Goal: Task Accomplishment & Management: Complete application form

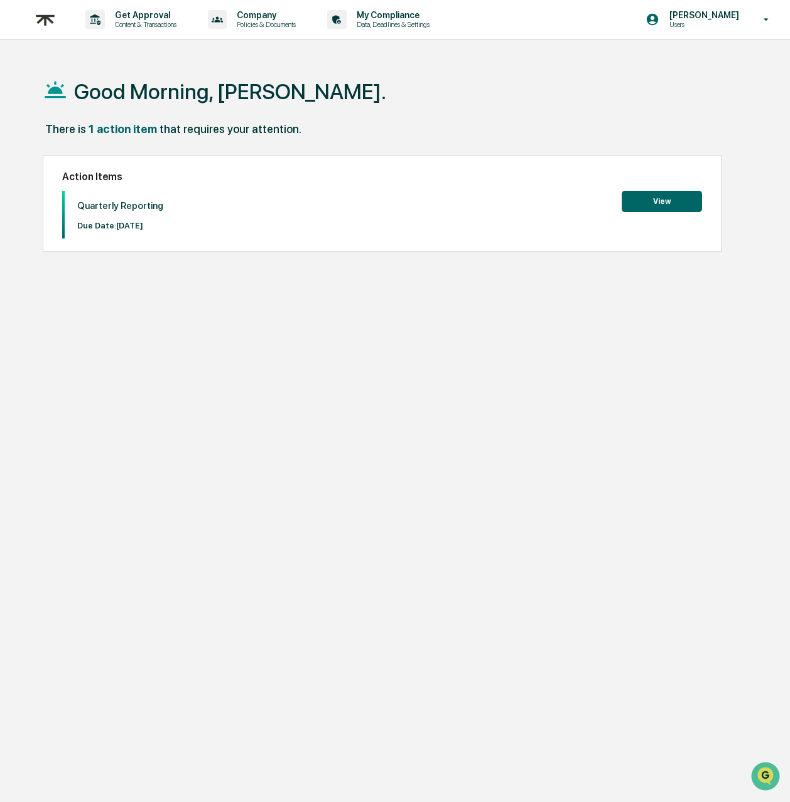
click at [653, 198] on button "View" at bounding box center [661, 201] width 80 height 21
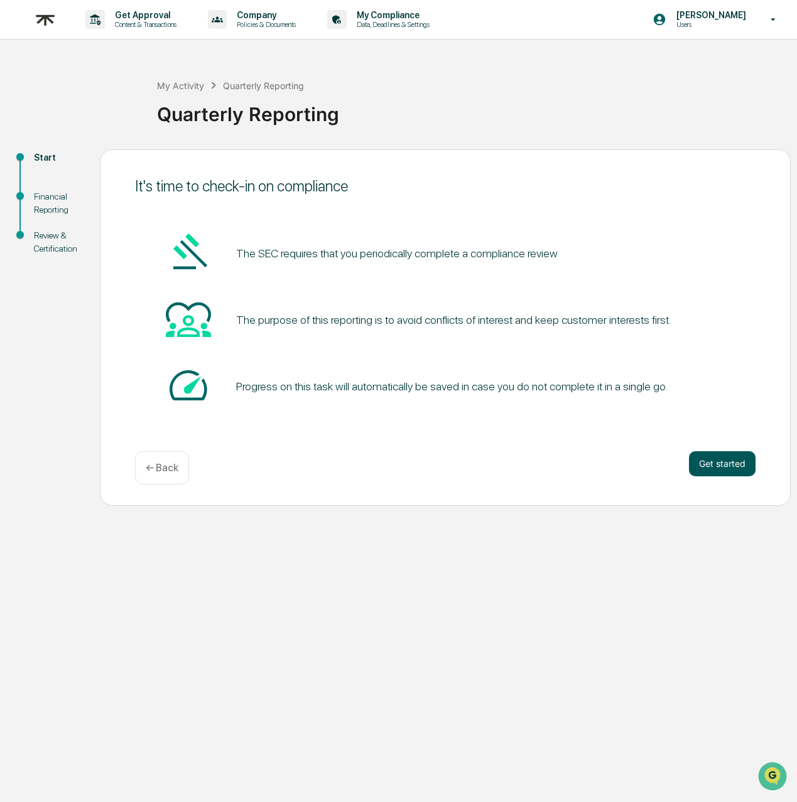
click at [717, 470] on button "Get started" at bounding box center [722, 463] width 67 height 25
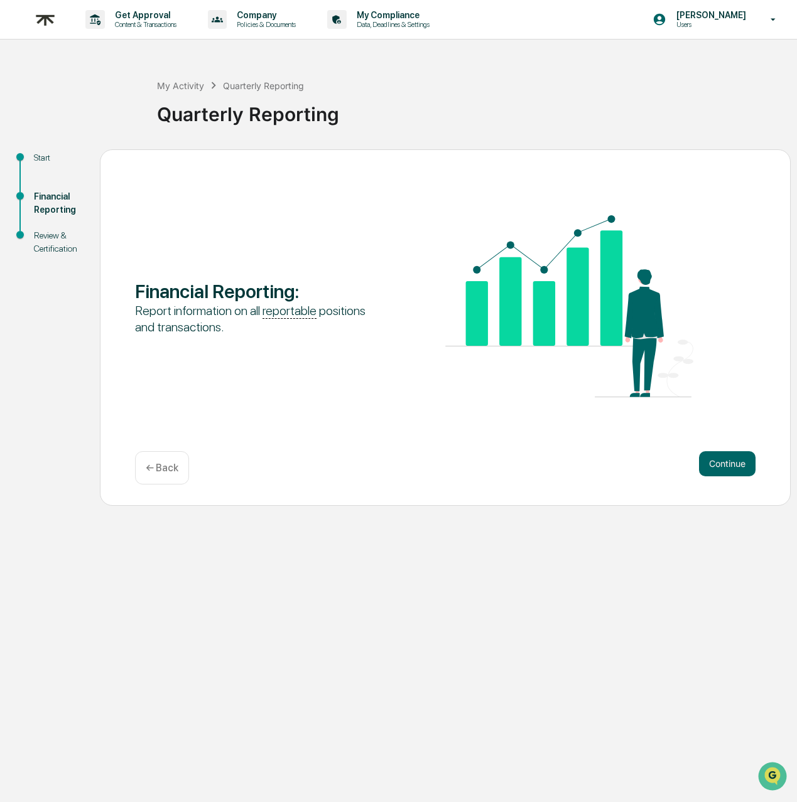
click at [717, 470] on button "Continue" at bounding box center [727, 463] width 56 height 25
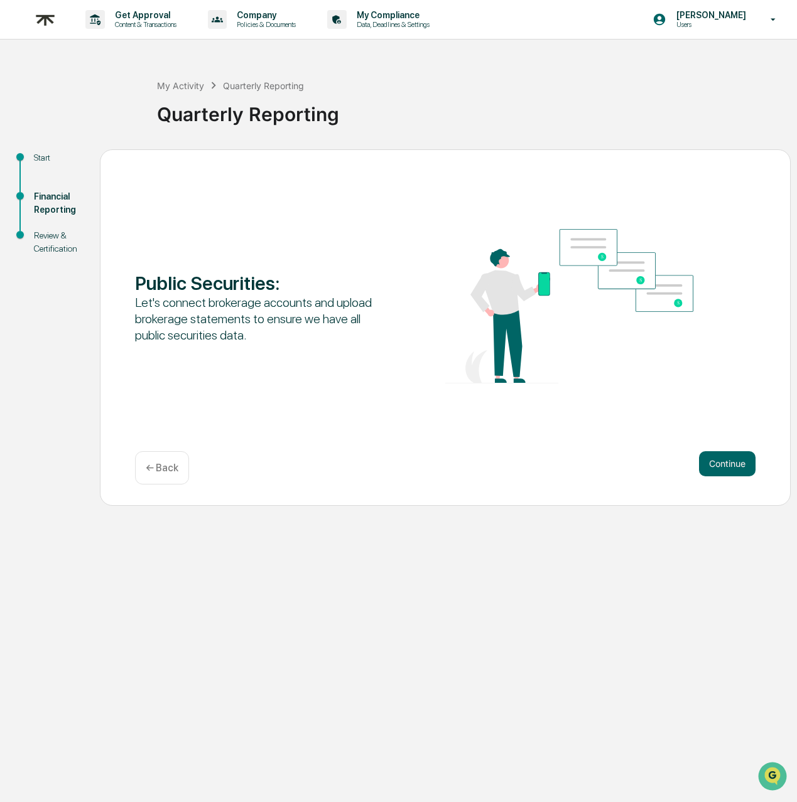
click at [717, 470] on button "Continue" at bounding box center [727, 463] width 56 height 25
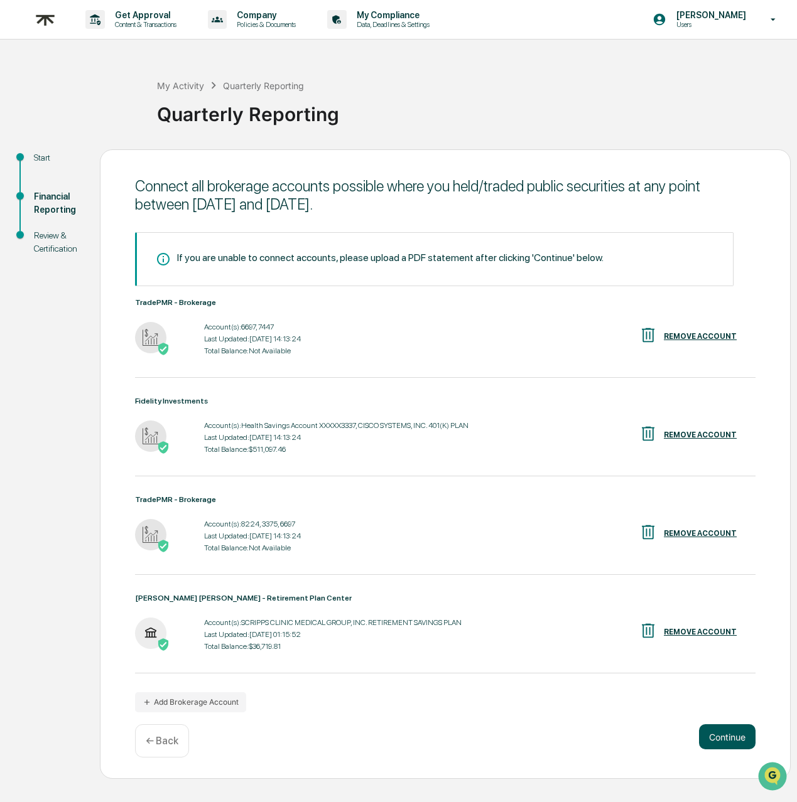
click at [721, 745] on button "Continue" at bounding box center [727, 736] width 56 height 25
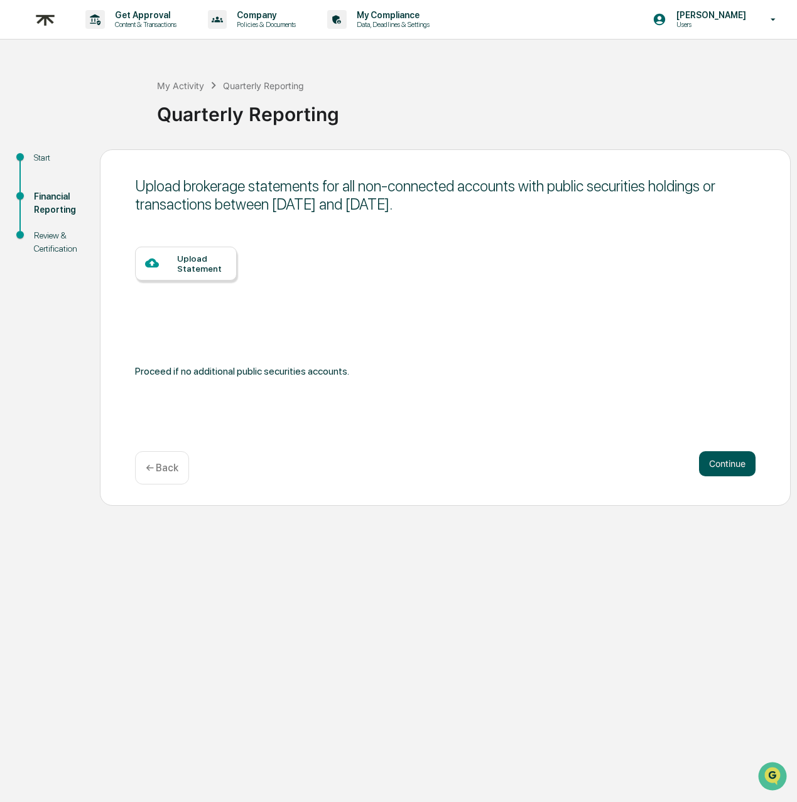
click at [726, 470] on button "Continue" at bounding box center [727, 463] width 56 height 25
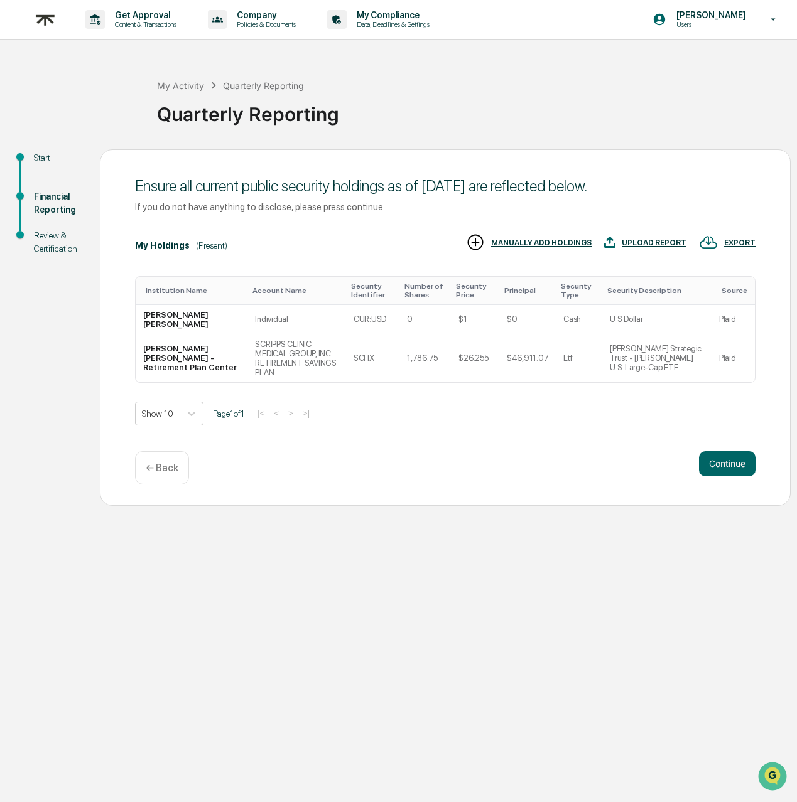
click at [170, 478] on div "← Back" at bounding box center [162, 467] width 54 height 33
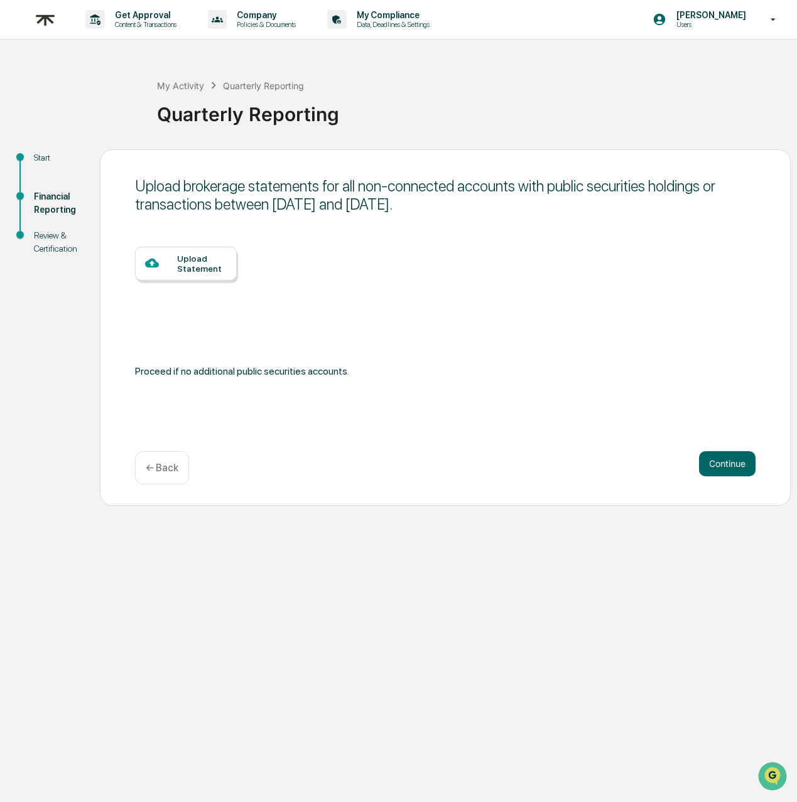
click at [169, 473] on p "← Back" at bounding box center [162, 468] width 33 height 12
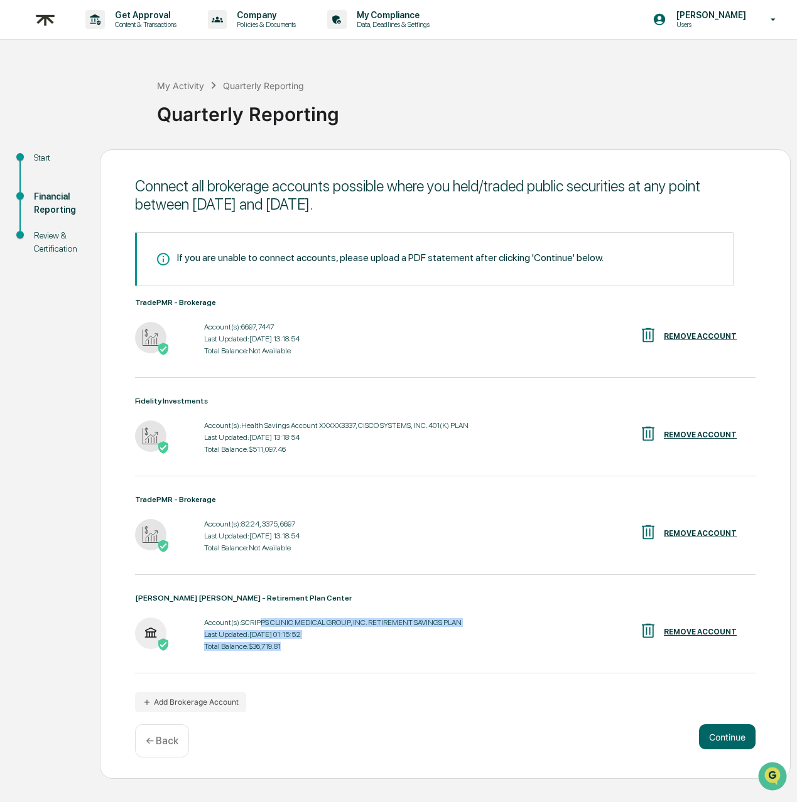
drag, startPoint x: 273, startPoint y: 625, endPoint x: 375, endPoint y: 650, distance: 104.7
click at [375, 650] on div "Account(s): SCRIPPS CLINIC MEDICAL GROUP, INC. RETIREMENT SAVINGS PLAN Last Upd…" at bounding box center [332, 634] width 257 height 39
drag, startPoint x: 236, startPoint y: 529, endPoint x: 276, endPoint y: 543, distance: 41.9
click at [276, 543] on div "Account(s): 8224, 3375, 6697 Last Updated: 2025-10-01 13:18:54 Total Balance: N…" at bounding box center [251, 536] width 95 height 39
click at [722, 741] on button "Continue" at bounding box center [727, 736] width 56 height 25
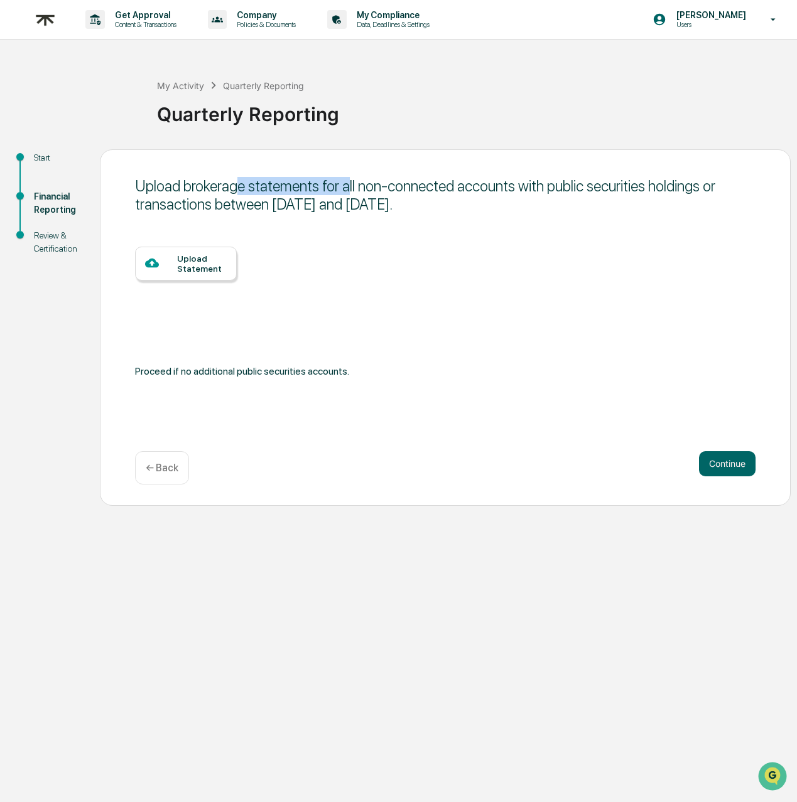
drag, startPoint x: 246, startPoint y: 188, endPoint x: 356, endPoint y: 181, distance: 110.1
click at [356, 181] on div "Upload brokerage statements for all non-connected accounts with public securiti…" at bounding box center [445, 195] width 620 height 36
click at [716, 465] on button "Continue" at bounding box center [727, 463] width 56 height 25
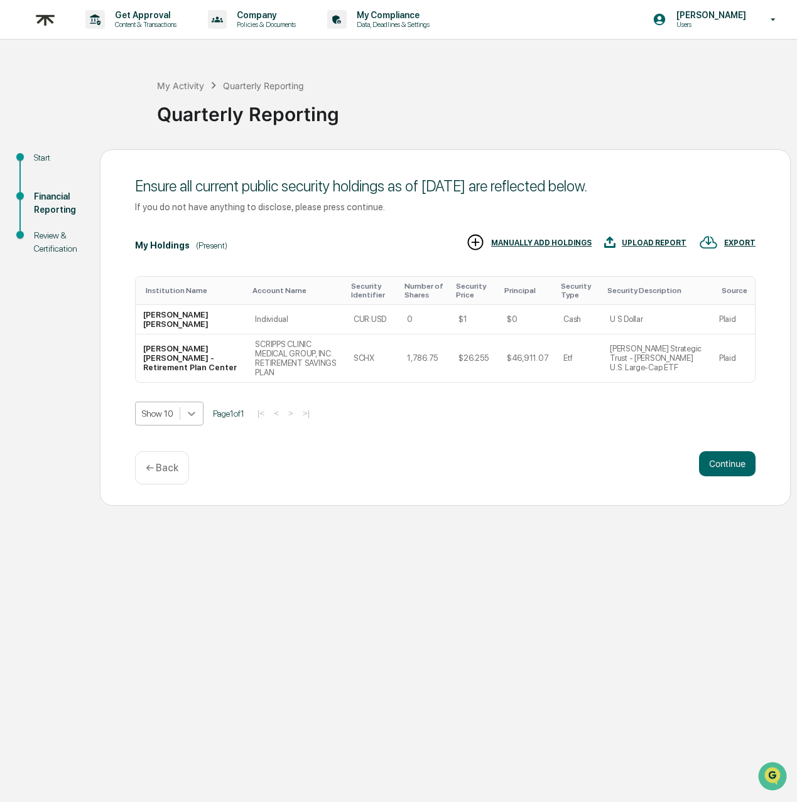
click at [200, 414] on div at bounding box center [191, 413] width 23 height 23
click at [181, 188] on div "Ensure all current public security holdings as of September 30, 2025 are reflec…" at bounding box center [445, 186] width 620 height 18
click at [200, 188] on div "Ensure all current public security holdings as of September 30, 2025 are reflec…" at bounding box center [445, 186] width 620 height 18
drag, startPoint x: 196, startPoint y: 206, endPoint x: 257, endPoint y: 194, distance: 62.0
click at [352, 206] on div "If you do not have anything to disclose, please press continue." at bounding box center [445, 206] width 620 height 11
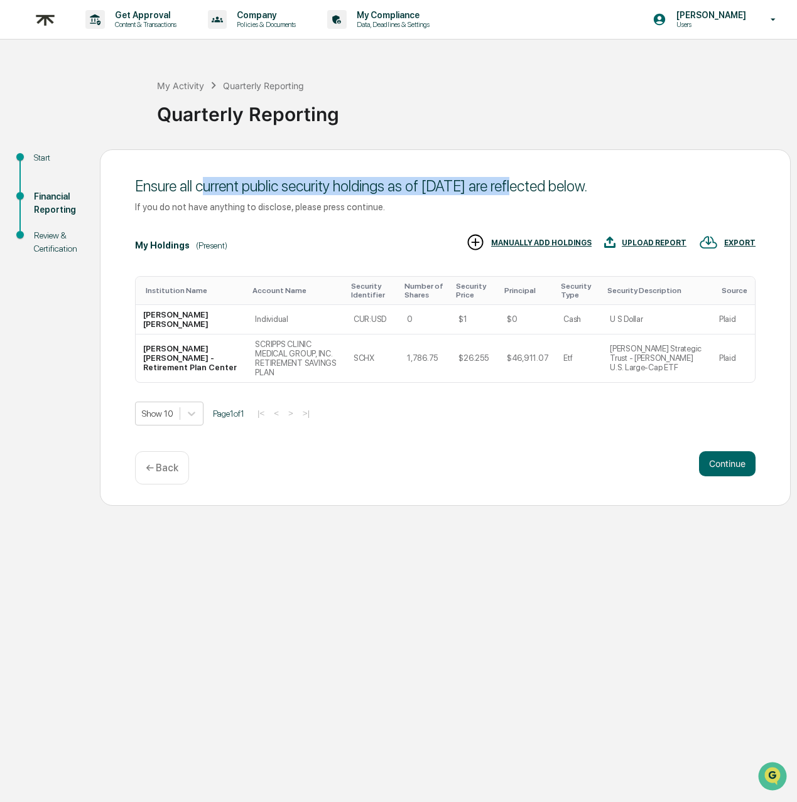
drag, startPoint x: 234, startPoint y: 190, endPoint x: 542, endPoint y: 191, distance: 308.2
click at [542, 191] on div "Ensure all current public security holdings as of September 30, 2025 are reflec…" at bounding box center [445, 186] width 620 height 18
click at [157, 479] on div "← Back" at bounding box center [162, 467] width 54 height 33
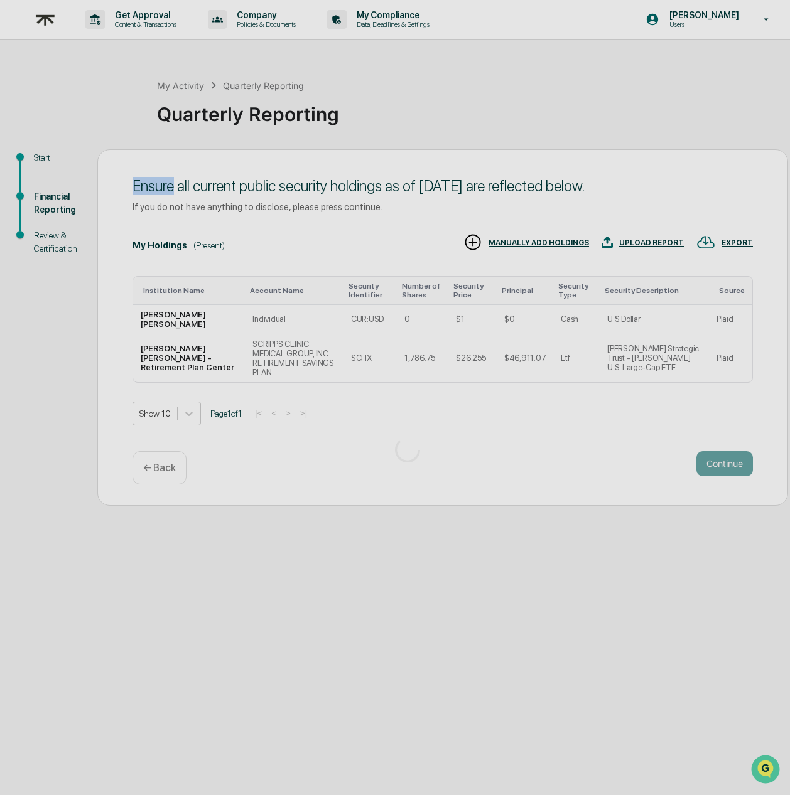
click at [157, 479] on div at bounding box center [407, 450] width 815 height 900
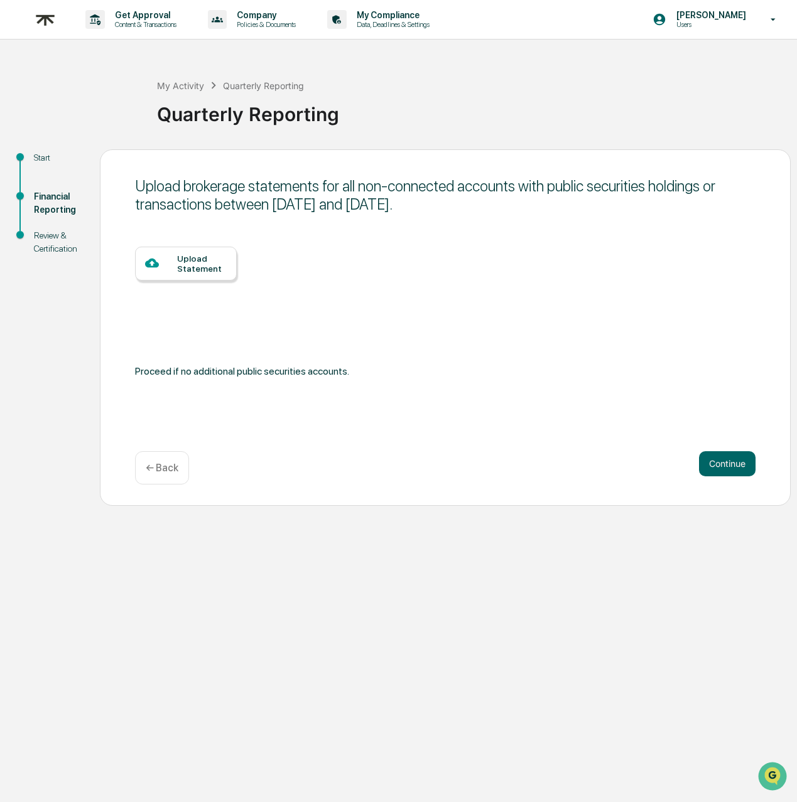
click at [158, 476] on div "← Back" at bounding box center [162, 467] width 54 height 33
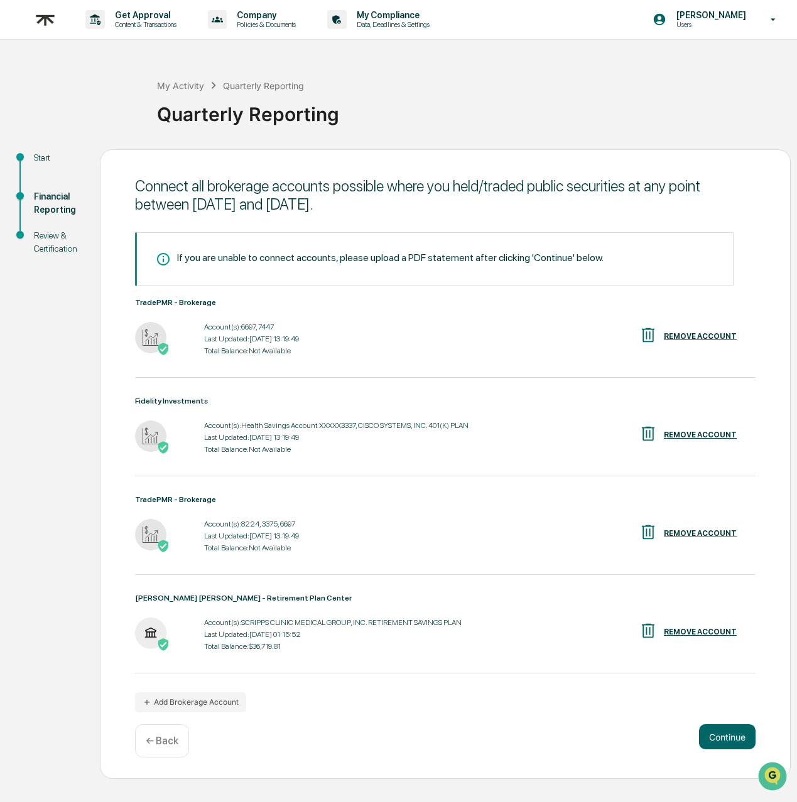
drag, startPoint x: 325, startPoint y: 193, endPoint x: 428, endPoint y: 229, distance: 109.0
click at [488, 200] on div "Connect all brokerage accounts possible where you held/traded public securities…" at bounding box center [445, 195] width 620 height 36
click at [353, 266] on div "If you are unable to connect accounts, please upload a PDF statement after clic…" at bounding box center [434, 259] width 598 height 54
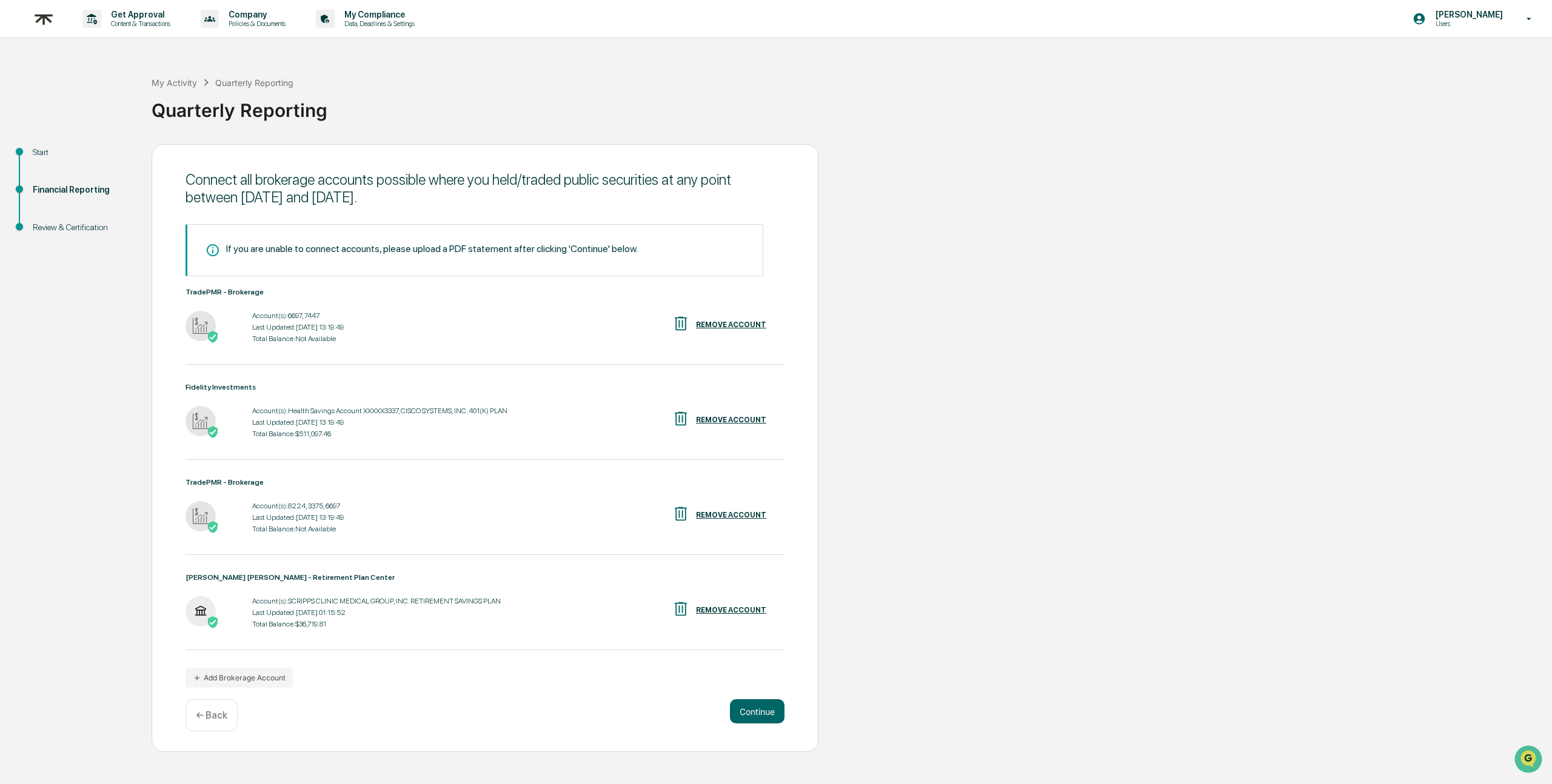
click at [276, 511] on div "Account(s): 8224, 3375, 6697" at bounding box center [297, 506] width 92 height 9
click at [748, 713] on button "Continue" at bounding box center [757, 711] width 54 height 24
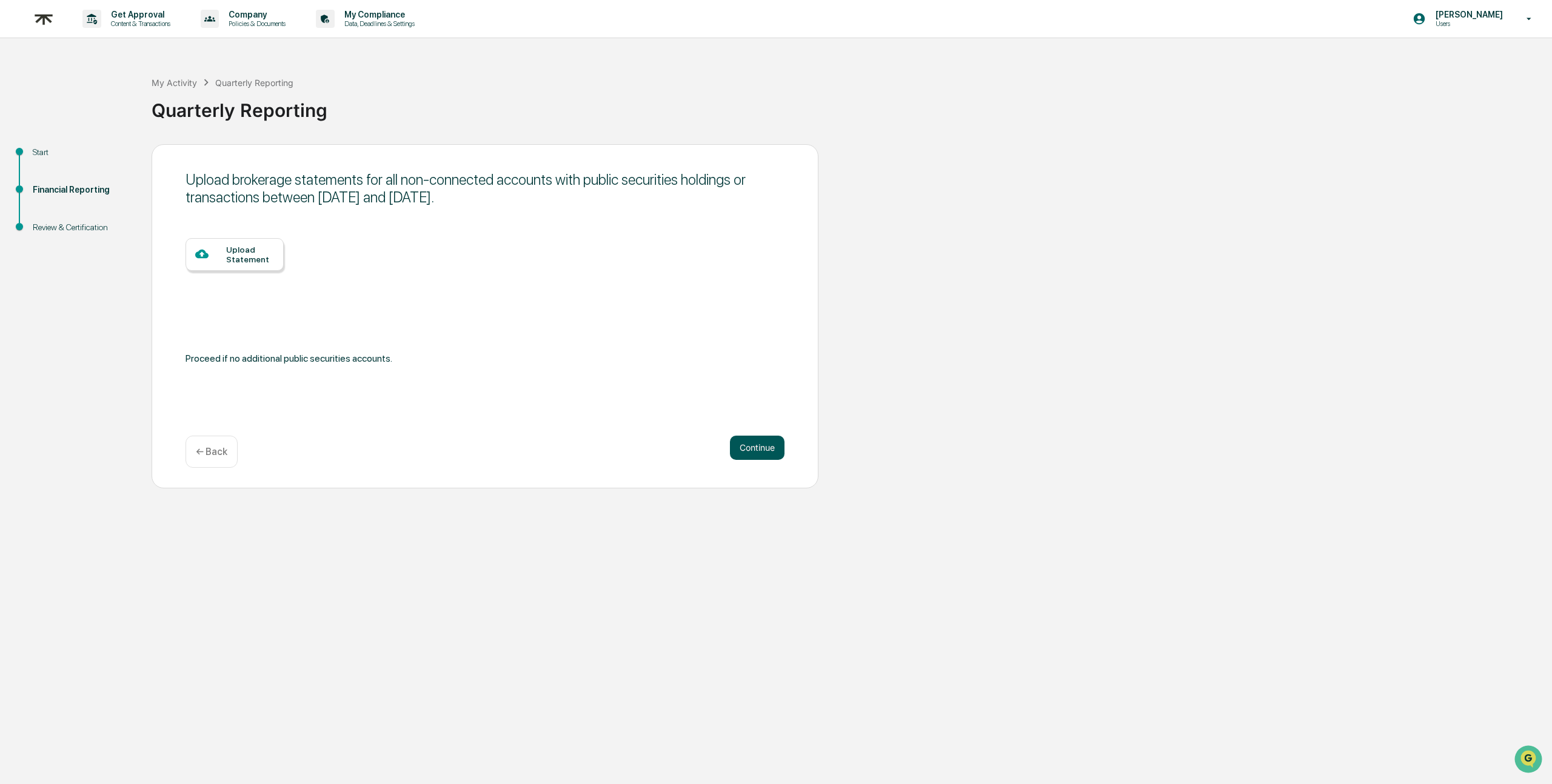
click at [745, 445] on button "Continue" at bounding box center [757, 447] width 54 height 24
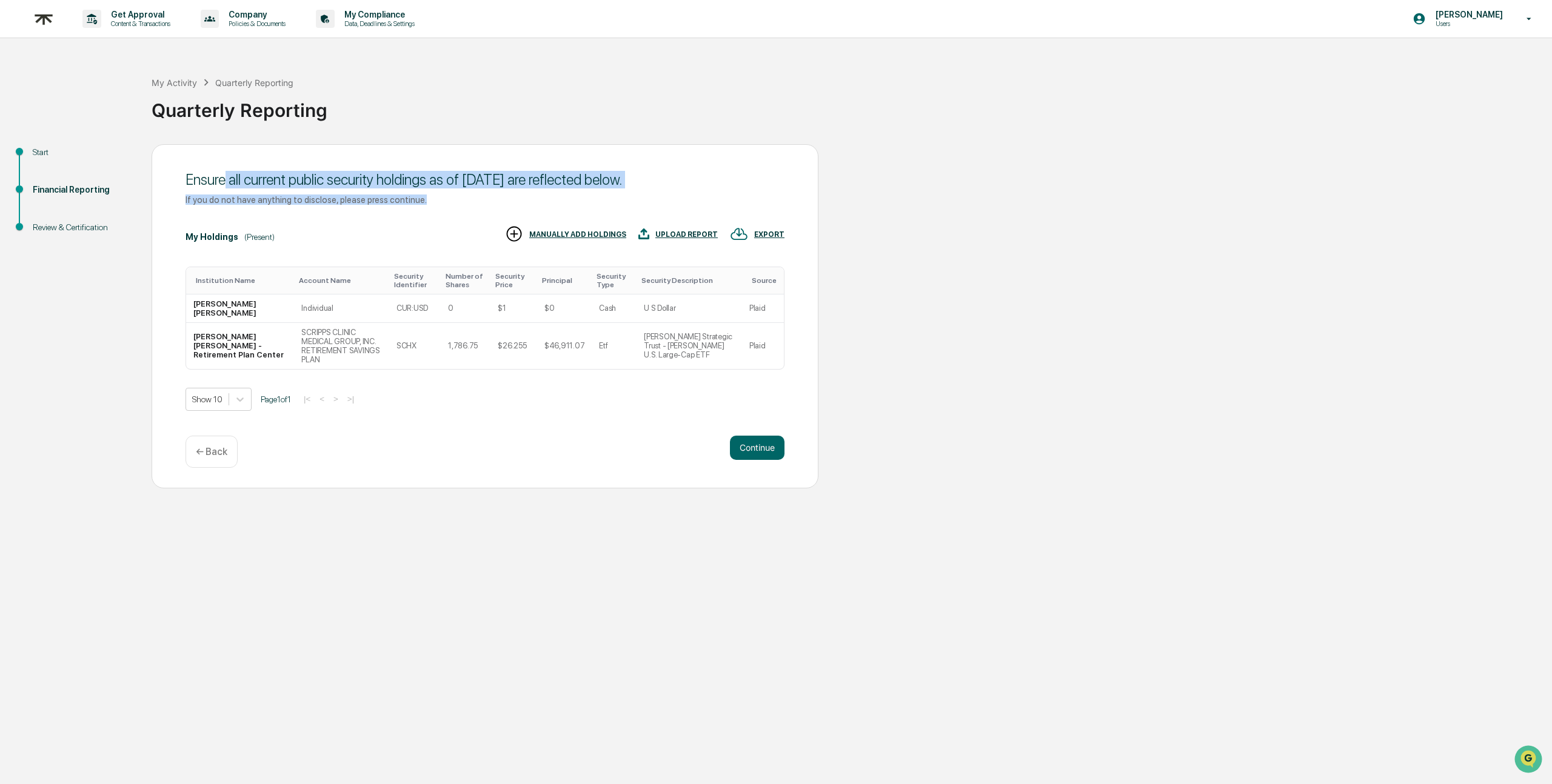
drag, startPoint x: 228, startPoint y: 179, endPoint x: 613, endPoint y: 203, distance: 385.7
click at [613, 203] on div "Ensure all current public security holdings as of September 30, 2025 are reflec…" at bounding box center [485, 188] width 599 height 47
click at [751, 450] on button "Continue" at bounding box center [757, 447] width 54 height 24
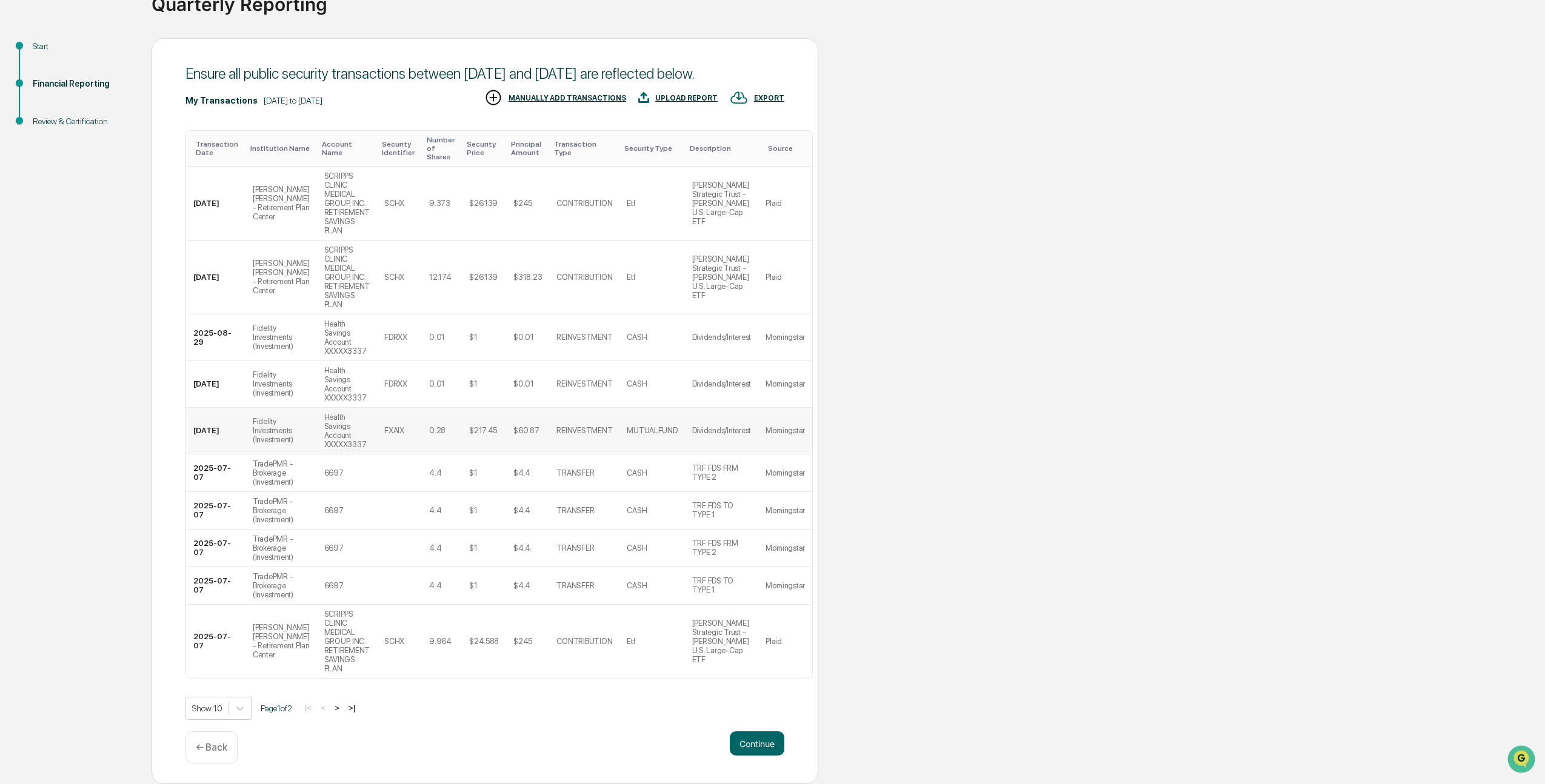
scroll to position [151, 0]
click at [343, 709] on button ">" at bounding box center [337, 708] width 13 height 11
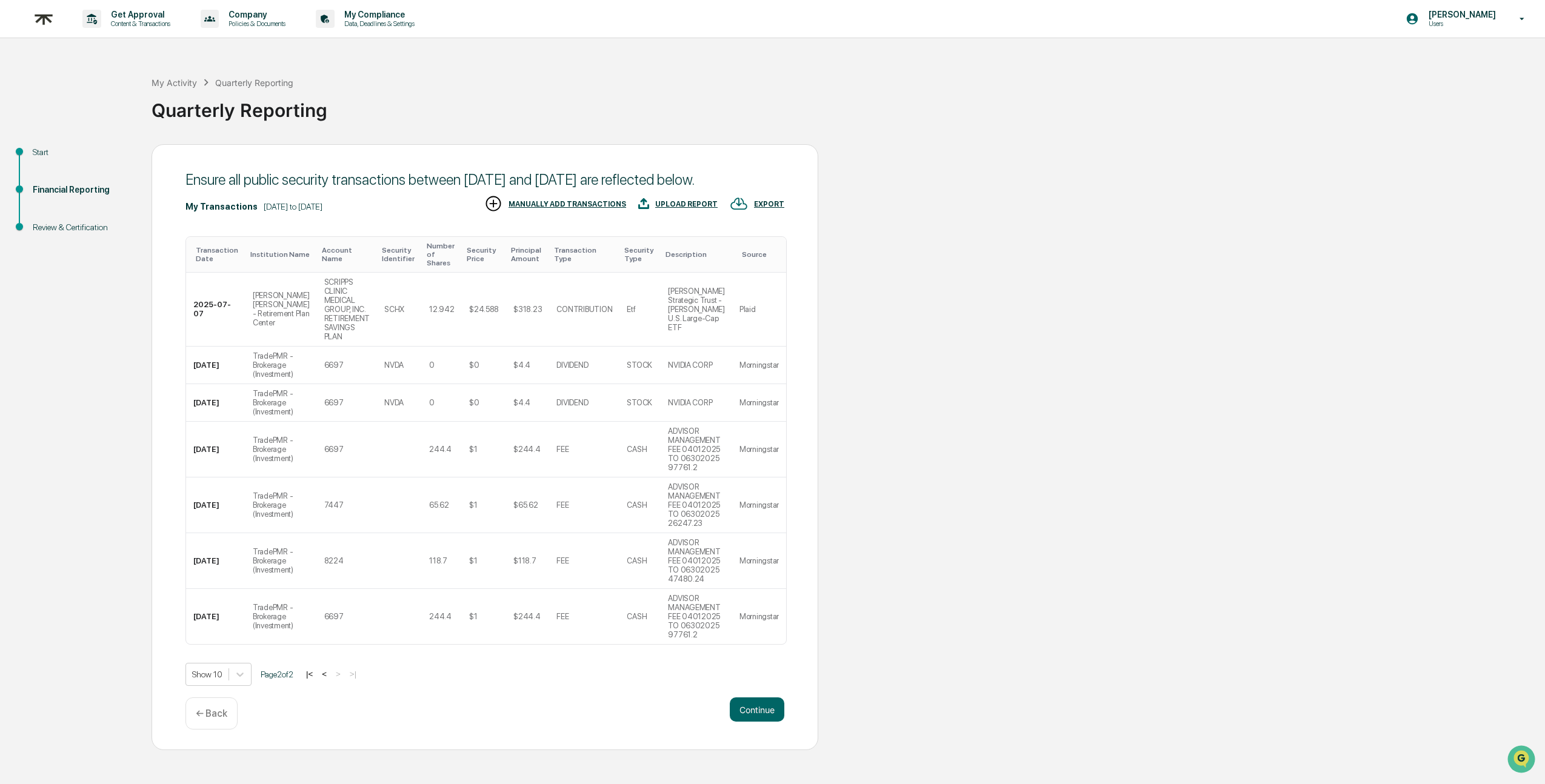
scroll to position [0, 0]
click at [330, 680] on button "<" at bounding box center [324, 674] width 13 height 11
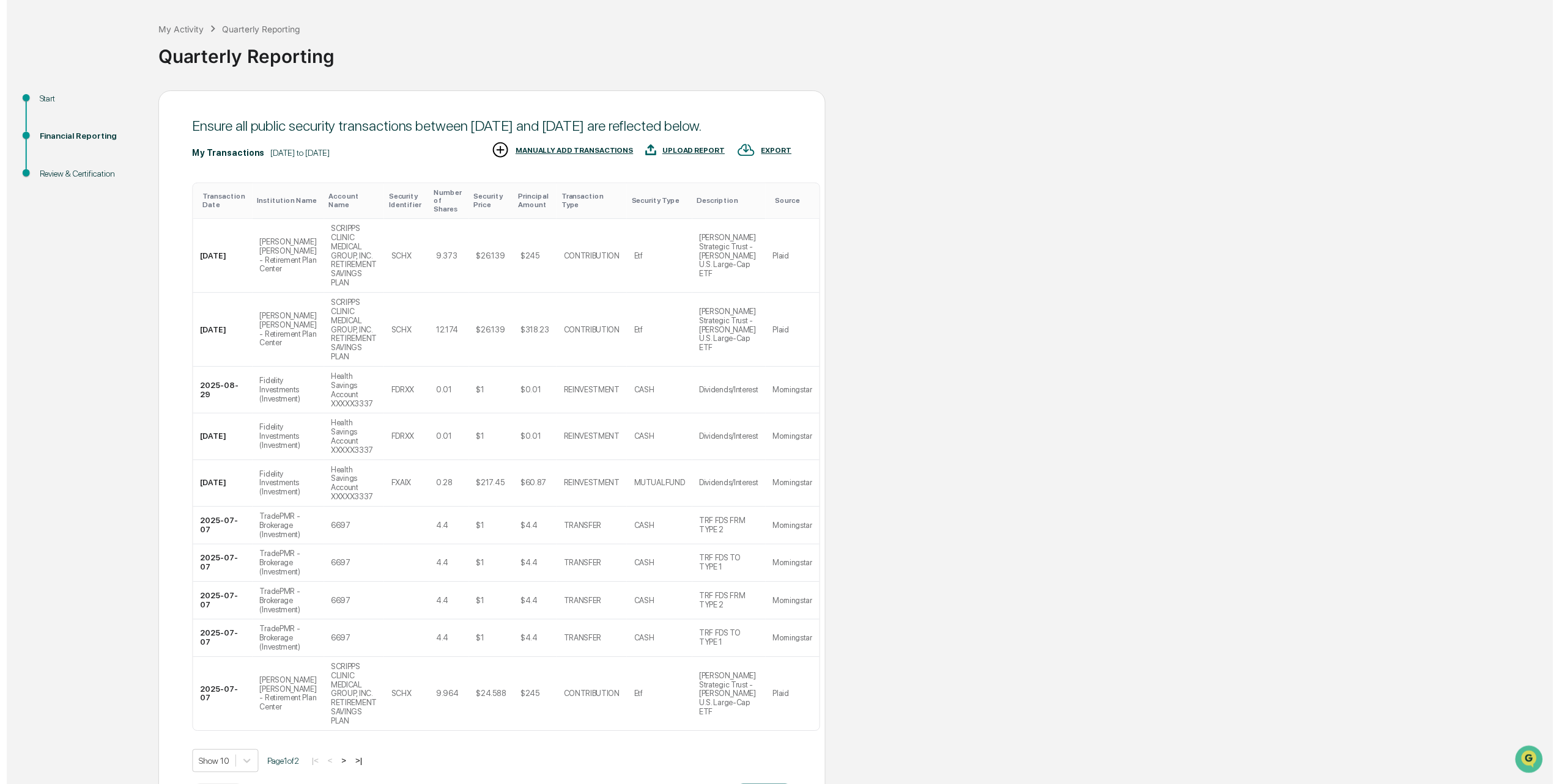
scroll to position [152, 0]
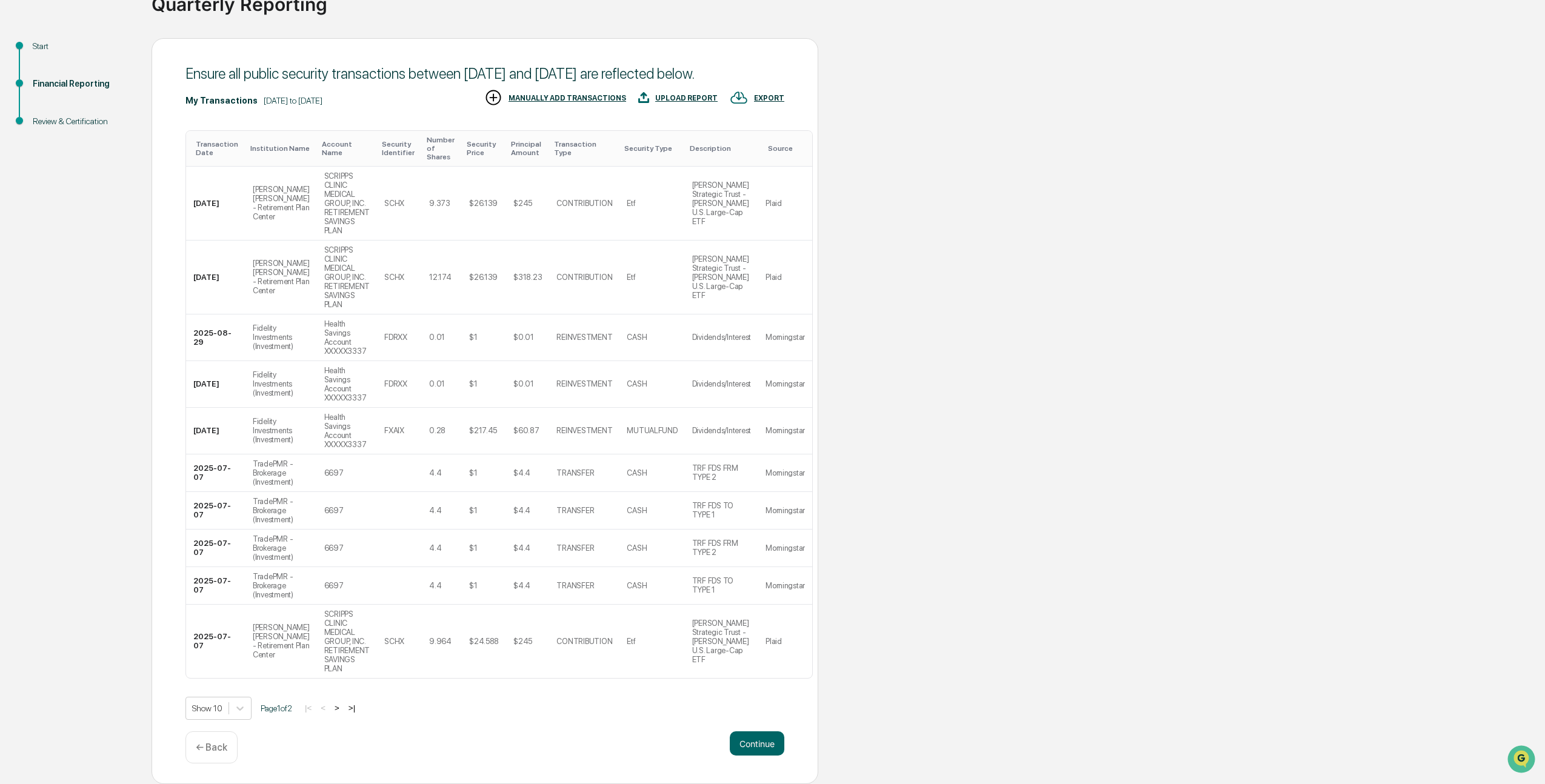
click at [217, 749] on p "← Back" at bounding box center [211, 747] width 32 height 12
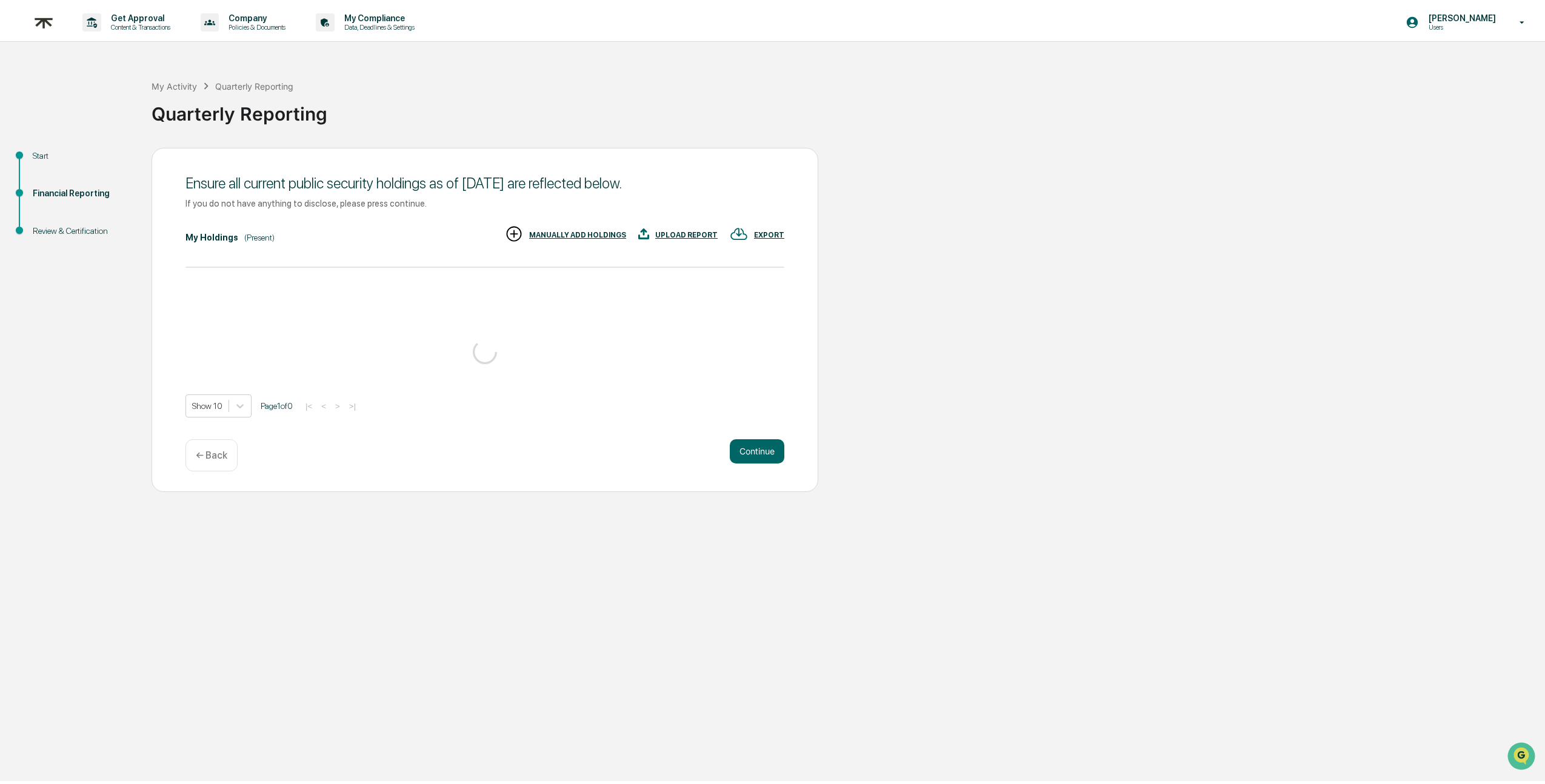
scroll to position [0, 0]
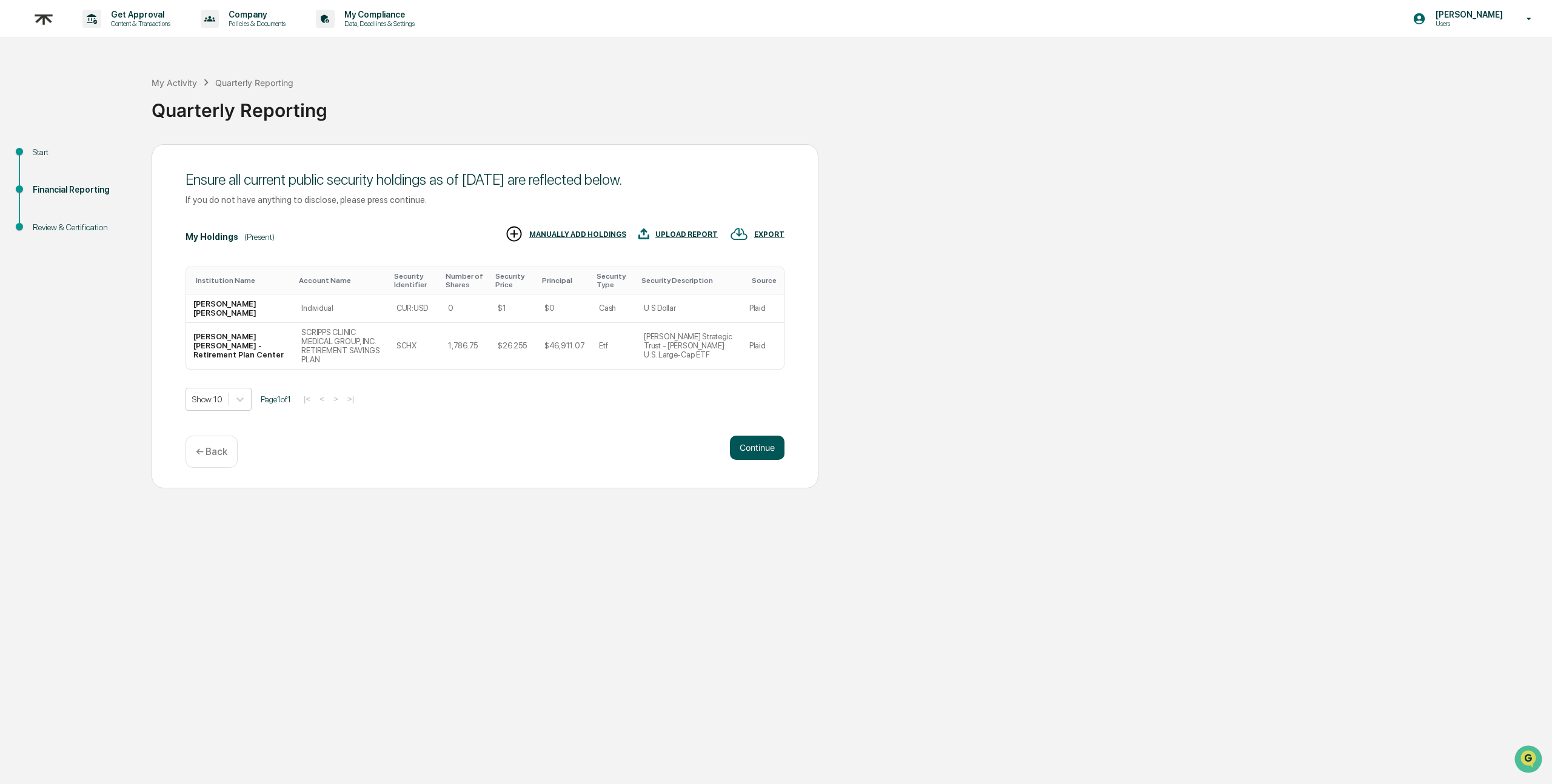
click at [742, 445] on button "Continue" at bounding box center [757, 447] width 54 height 24
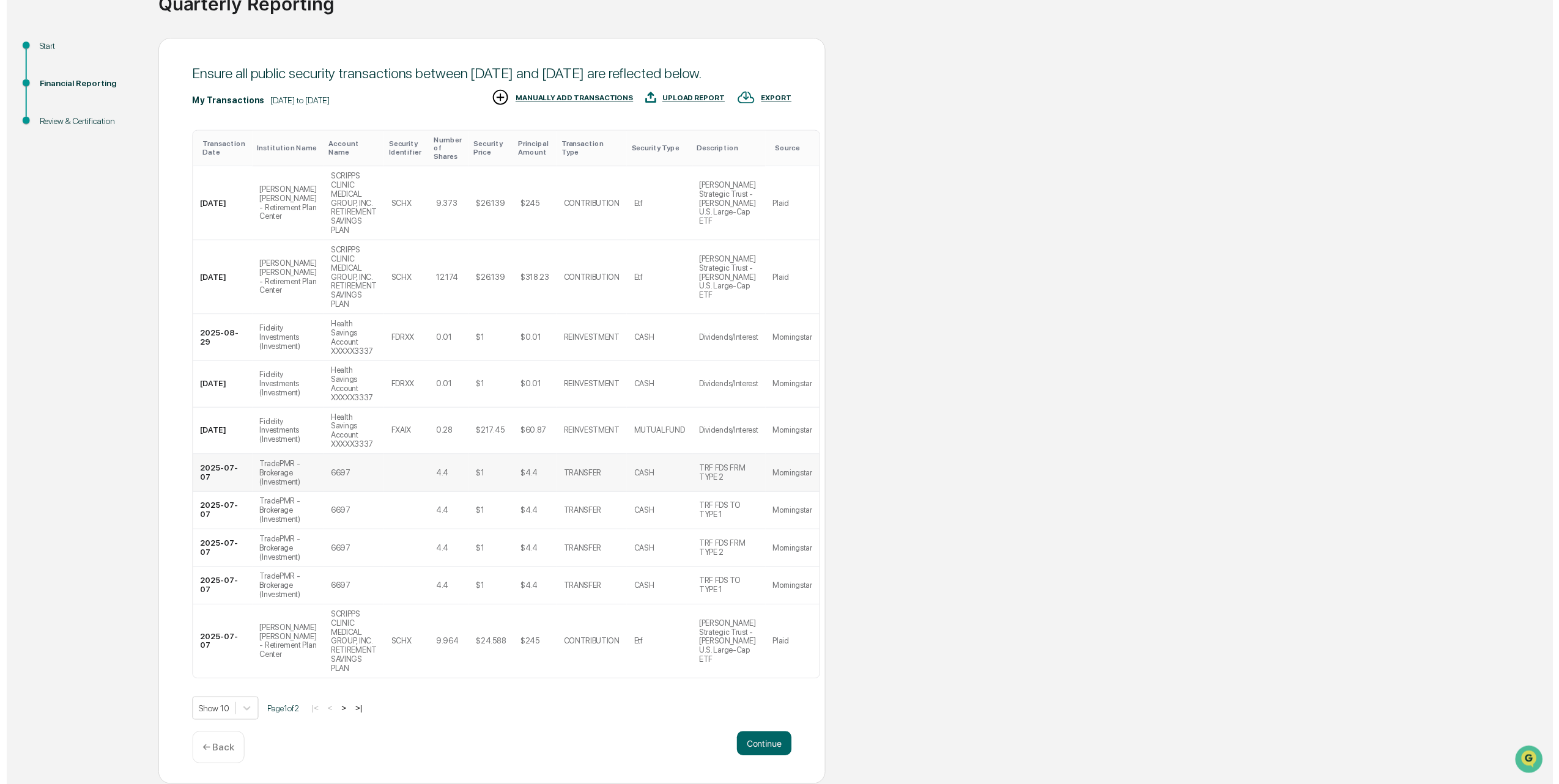
scroll to position [152, 0]
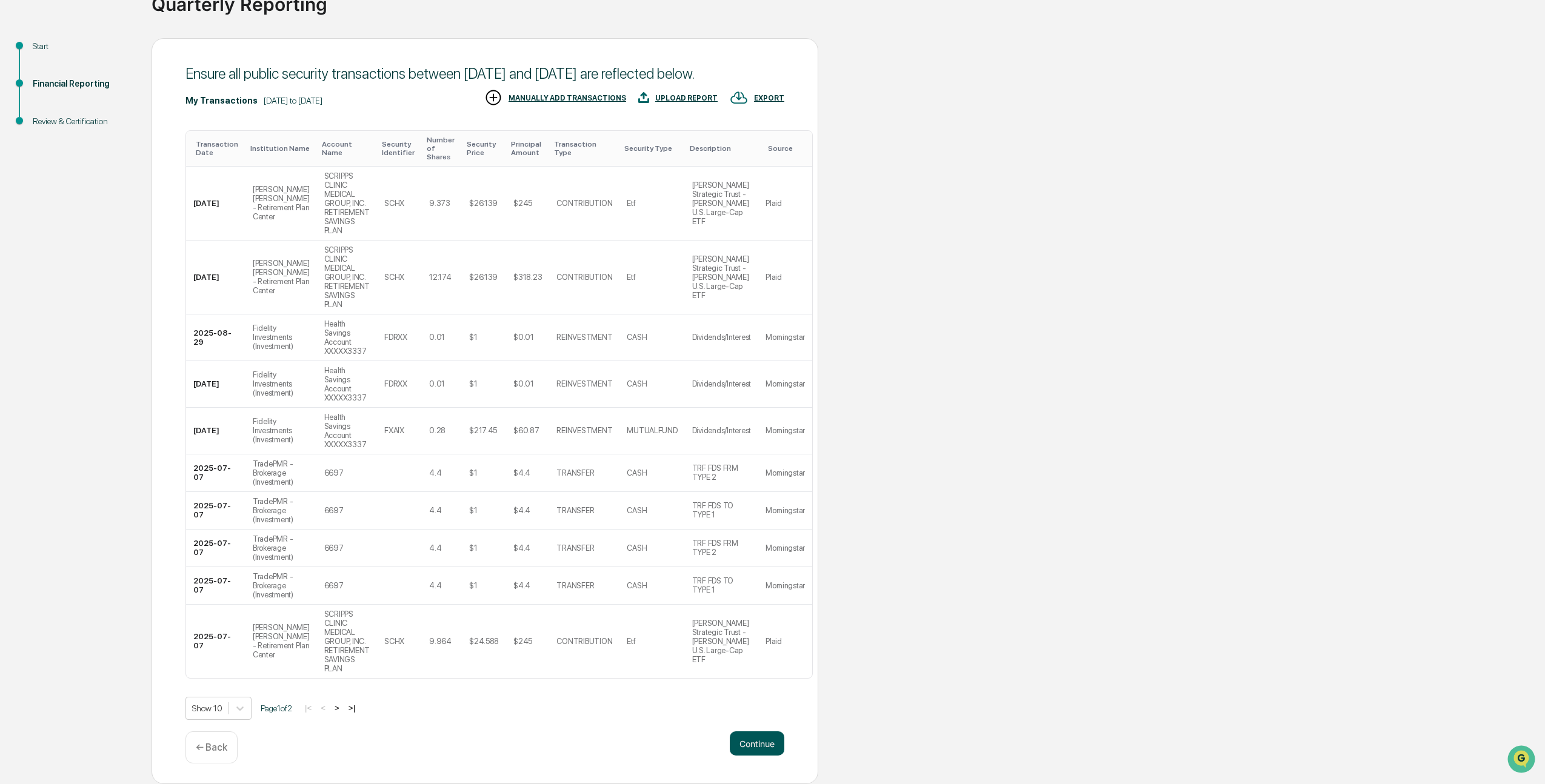
click at [746, 744] on button "Continue" at bounding box center [757, 743] width 54 height 24
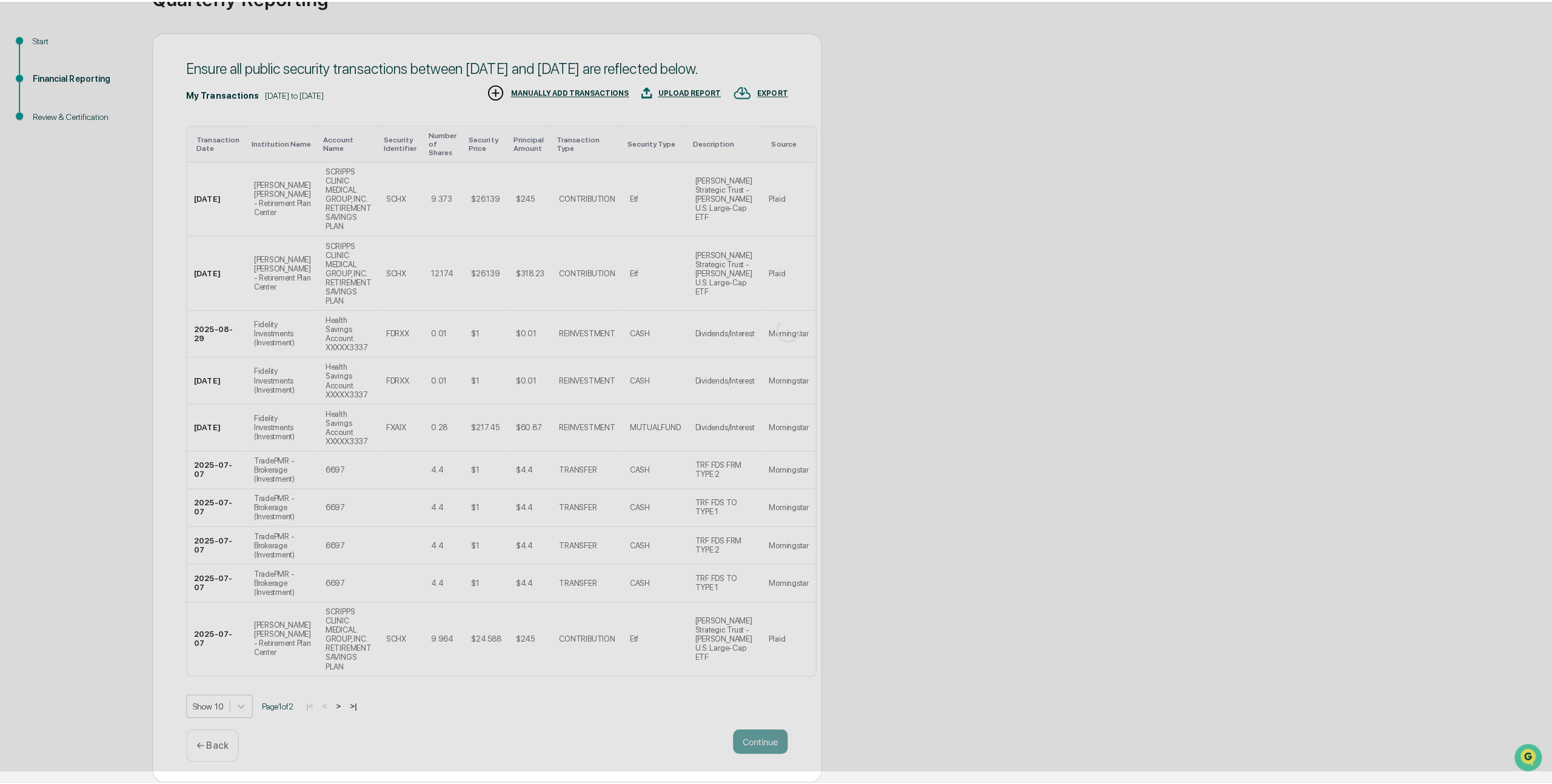
scroll to position [0, 0]
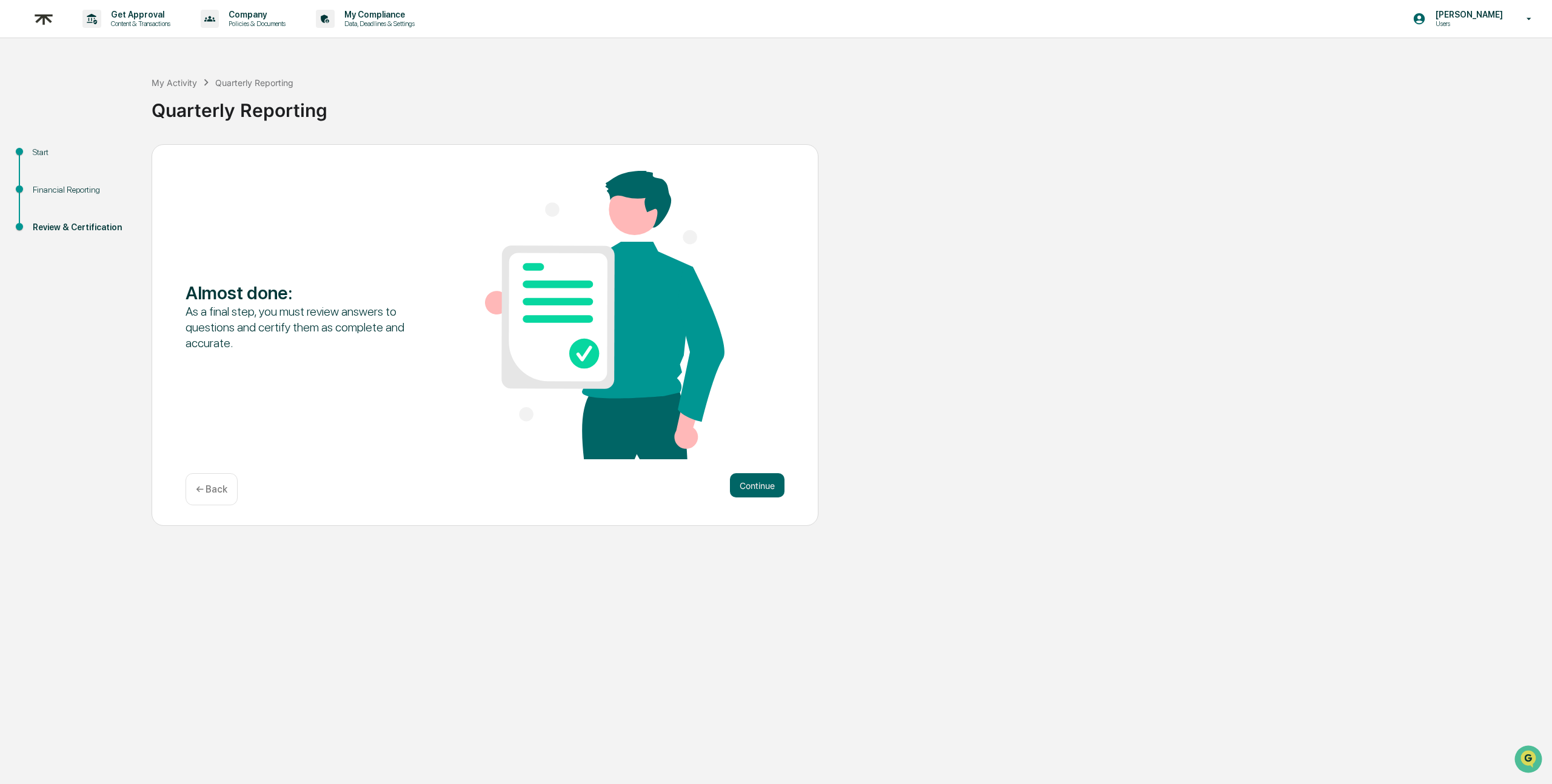
click at [756, 503] on div "Continue ← Back" at bounding box center [485, 489] width 599 height 32
click at [753, 488] on button "Continue" at bounding box center [757, 485] width 54 height 24
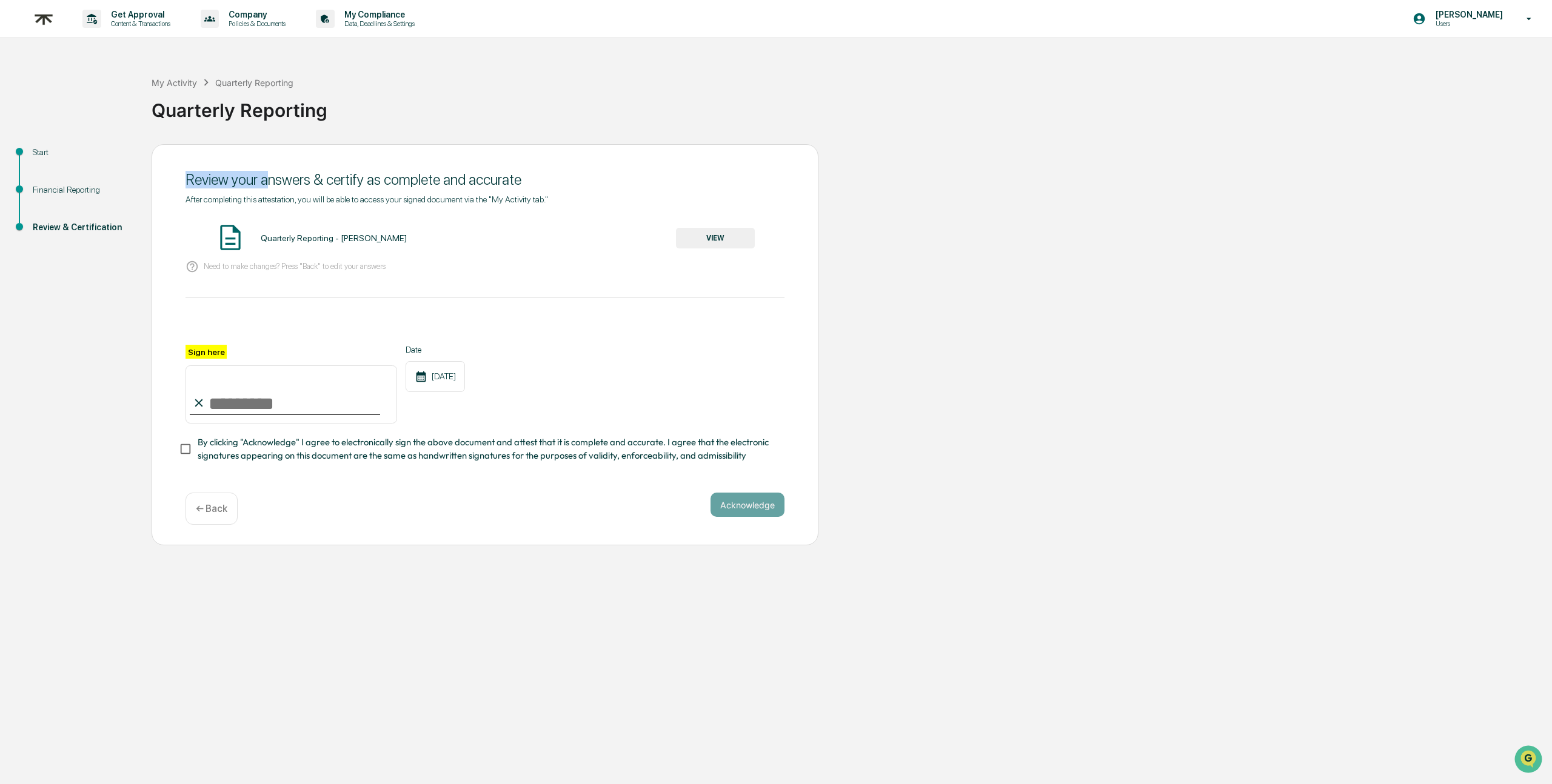
drag, startPoint x: 271, startPoint y: 182, endPoint x: 399, endPoint y: 170, distance: 128.6
click at [399, 171] on div "Review your answers & certify as complete and accurate" at bounding box center [485, 180] width 599 height 17
drag, startPoint x: 253, startPoint y: 200, endPoint x: 513, endPoint y: 198, distance: 260.0
click at [513, 198] on span "After completing this attestation, you will be able to access your signed docum…" at bounding box center [366, 199] width 362 height 10
click at [267, 282] on div "After completing this attestation, you will be able to access your signed docum…" at bounding box center [485, 328] width 599 height 268
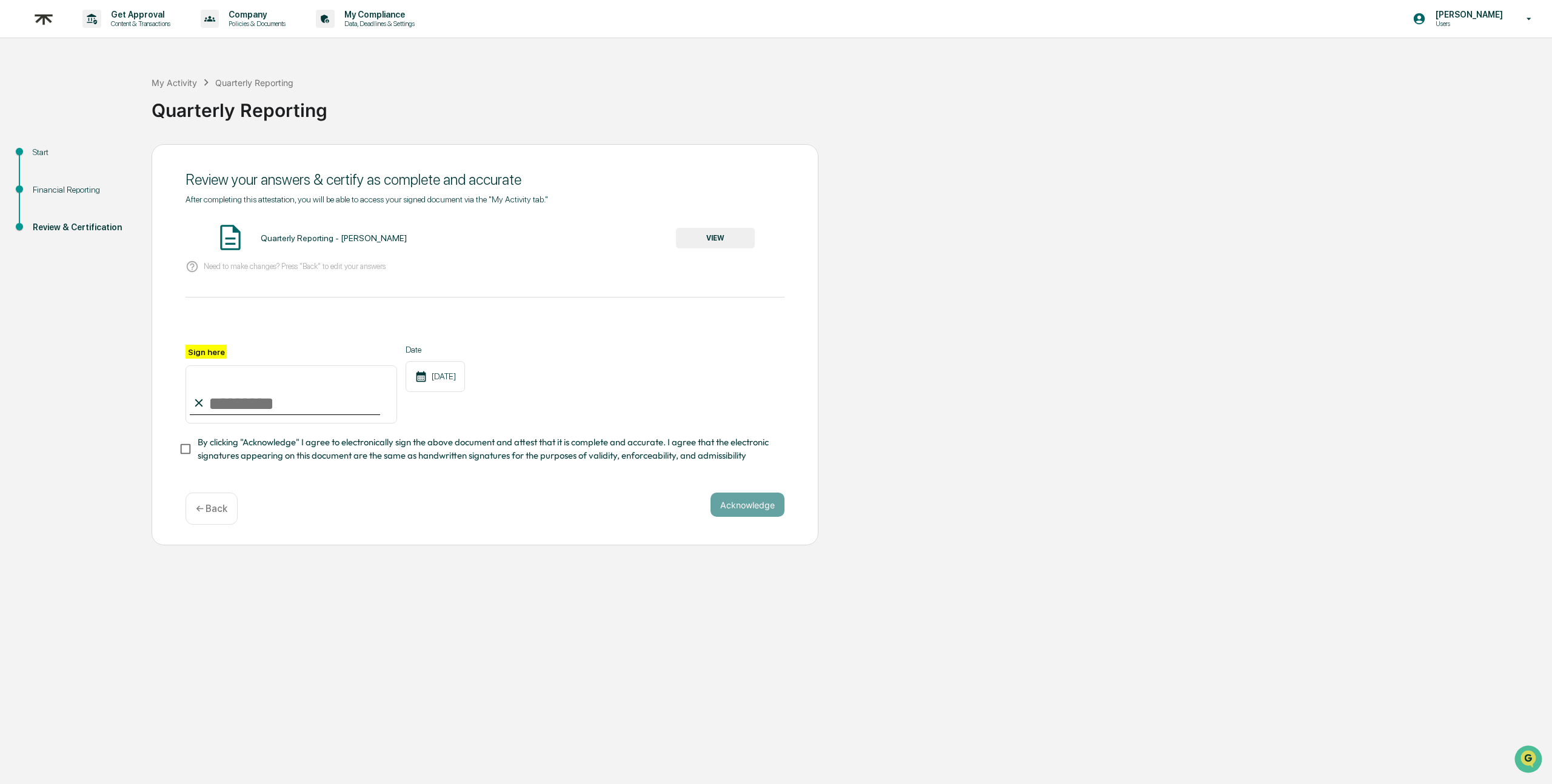
click at [255, 397] on input "Sign here" at bounding box center [291, 395] width 212 height 58
type input "**********"
click at [385, 270] on p "Need to make changes? Press "Back" to edit your answers" at bounding box center [295, 266] width 182 height 9
click at [719, 232] on button "VIEW" at bounding box center [716, 238] width 79 height 20
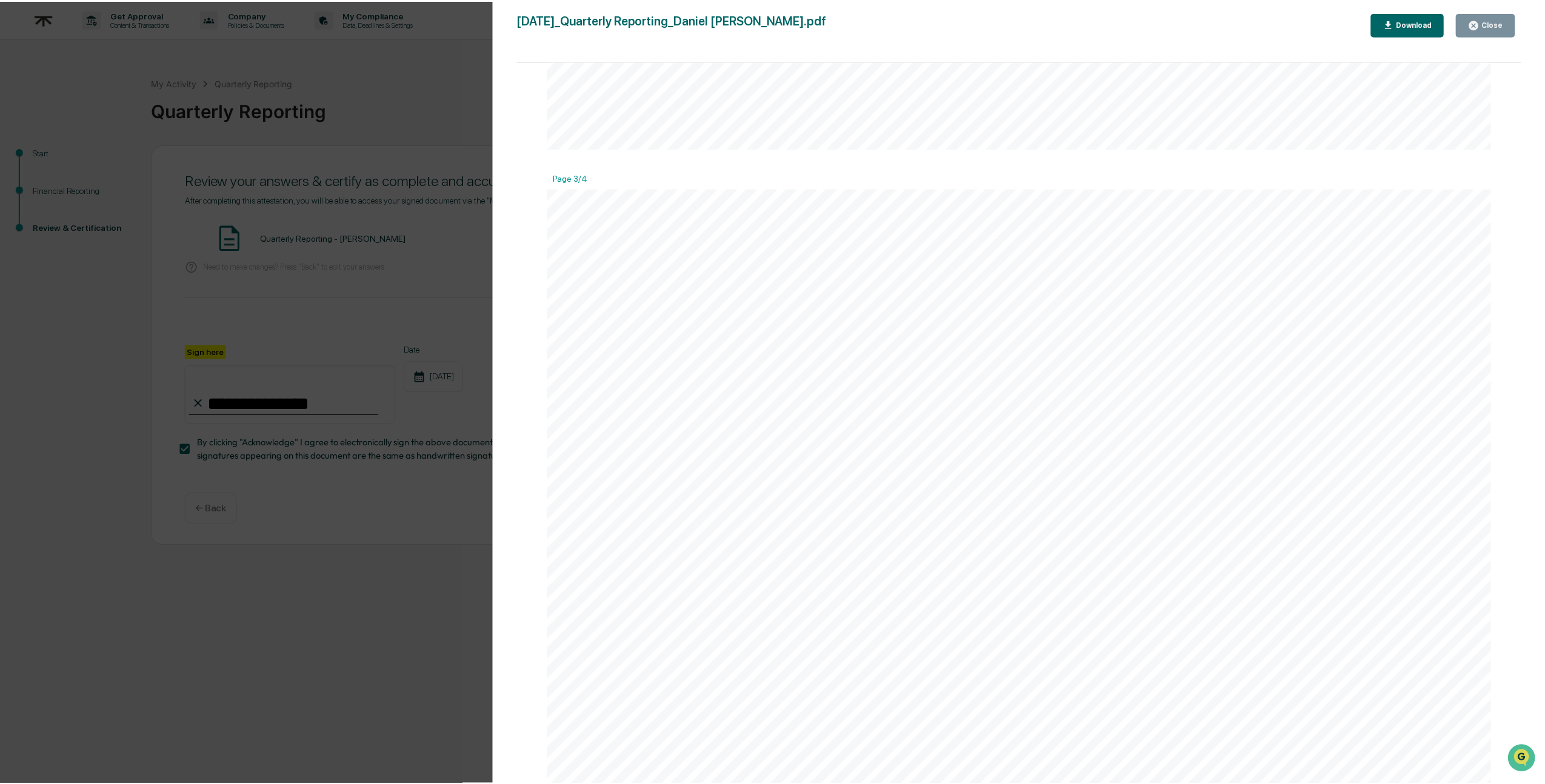
scroll to position [2365, 0]
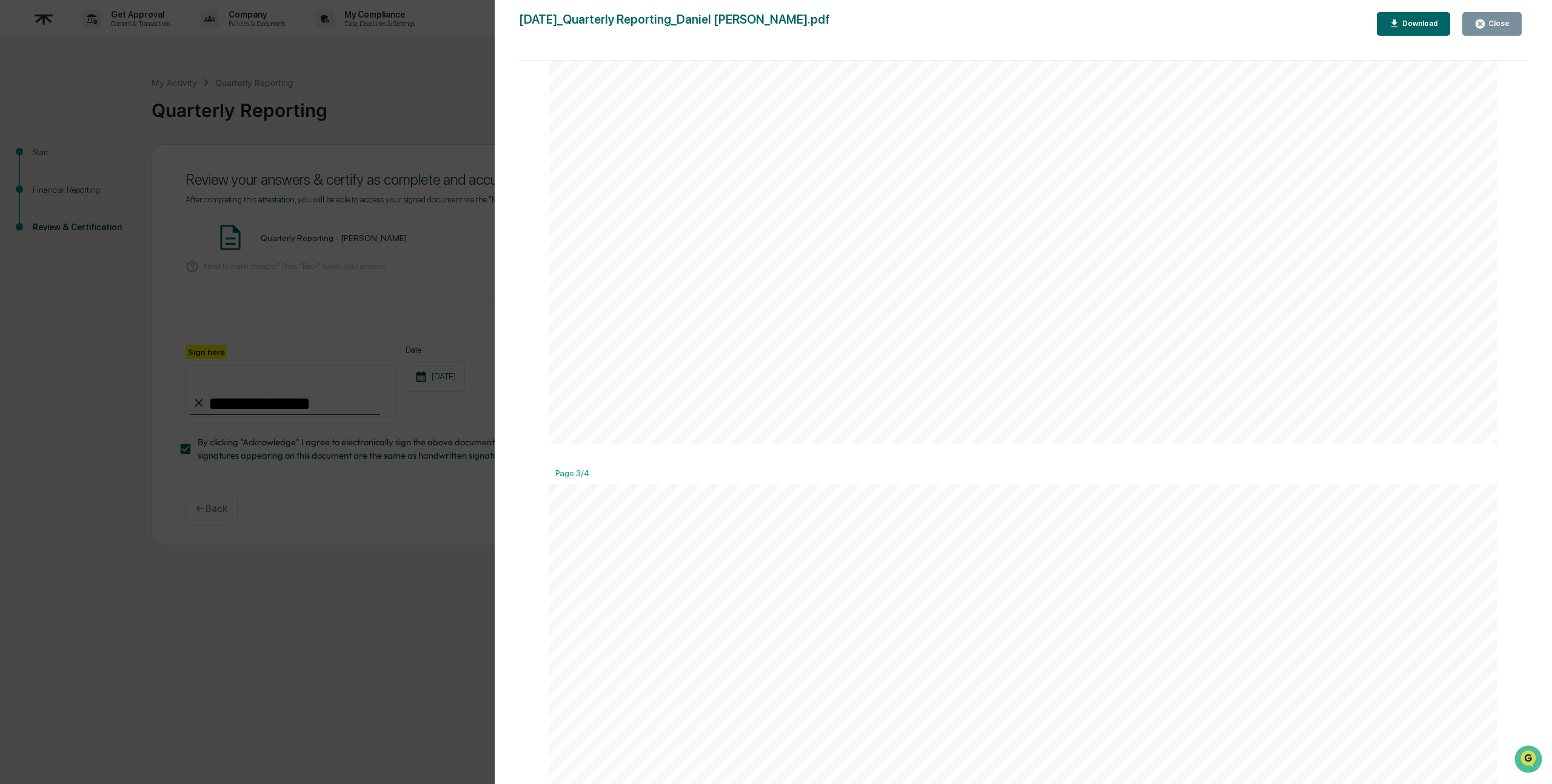
click at [762, 20] on button "Close" at bounding box center [1492, 24] width 60 height 23
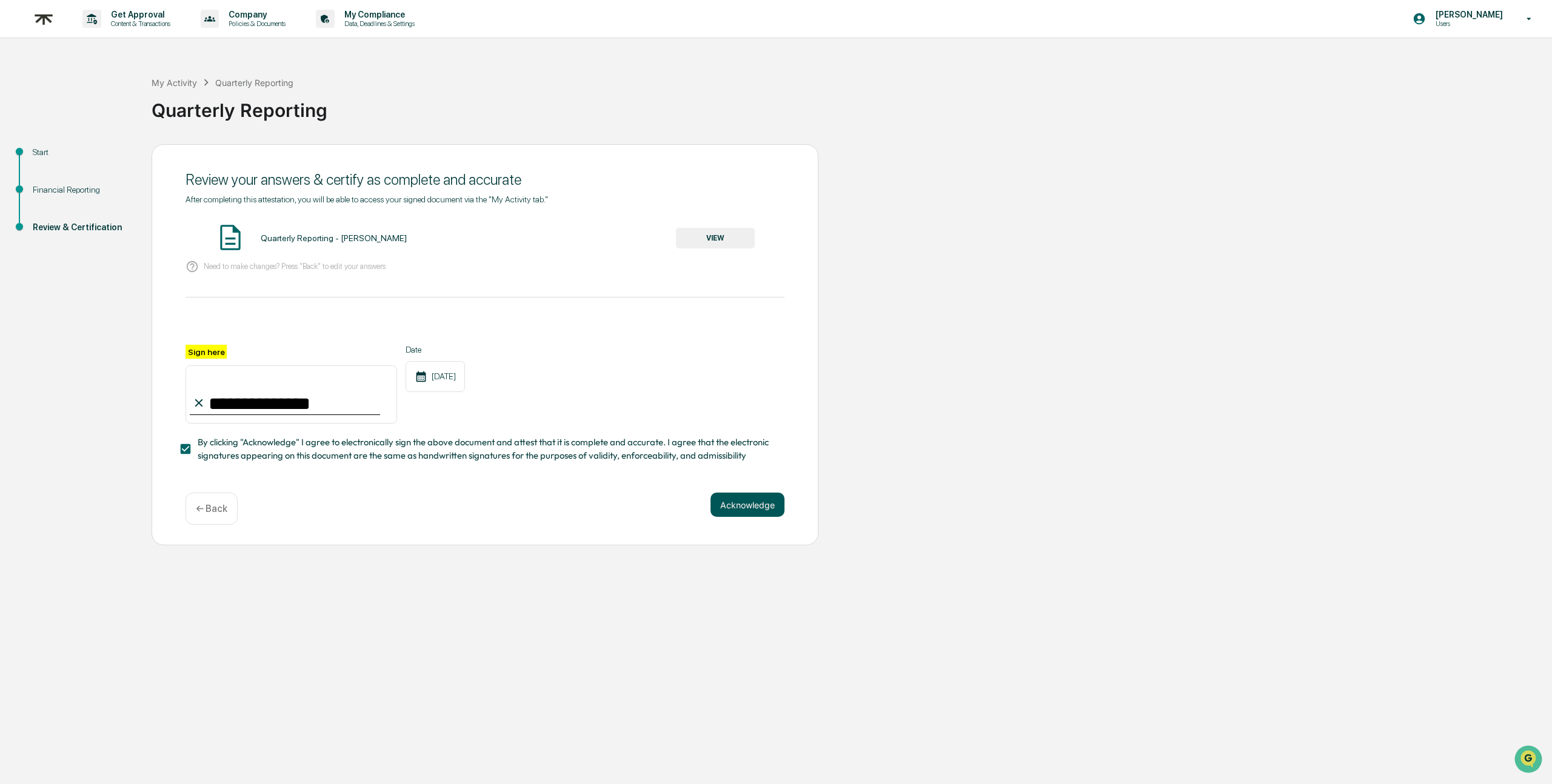
click at [748, 497] on button "Acknowledge" at bounding box center [748, 504] width 74 height 24
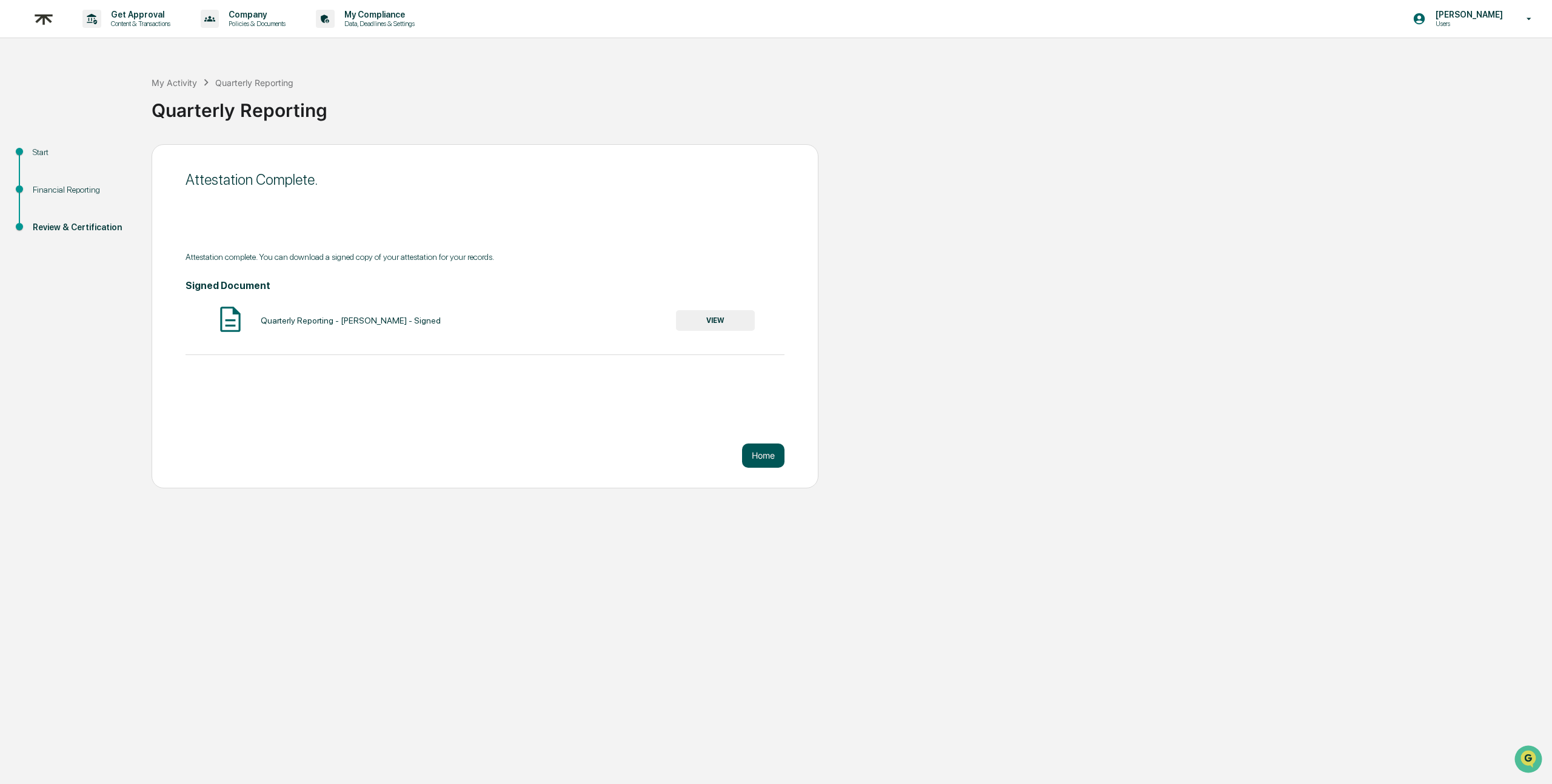
click at [762, 457] on button "Home" at bounding box center [763, 455] width 42 height 24
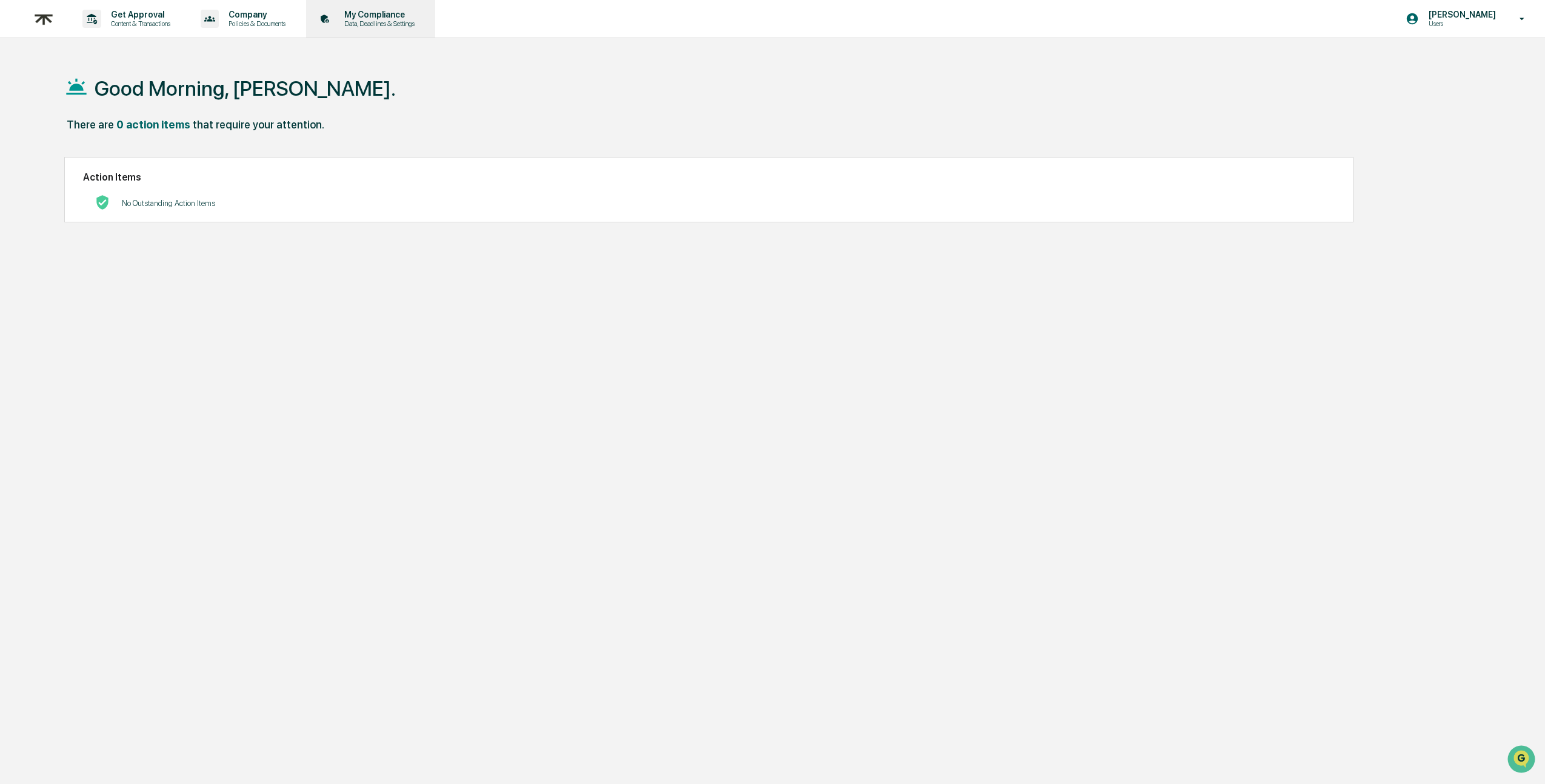
click at [407, 10] on p "My Compliance" at bounding box center [377, 14] width 86 height 10
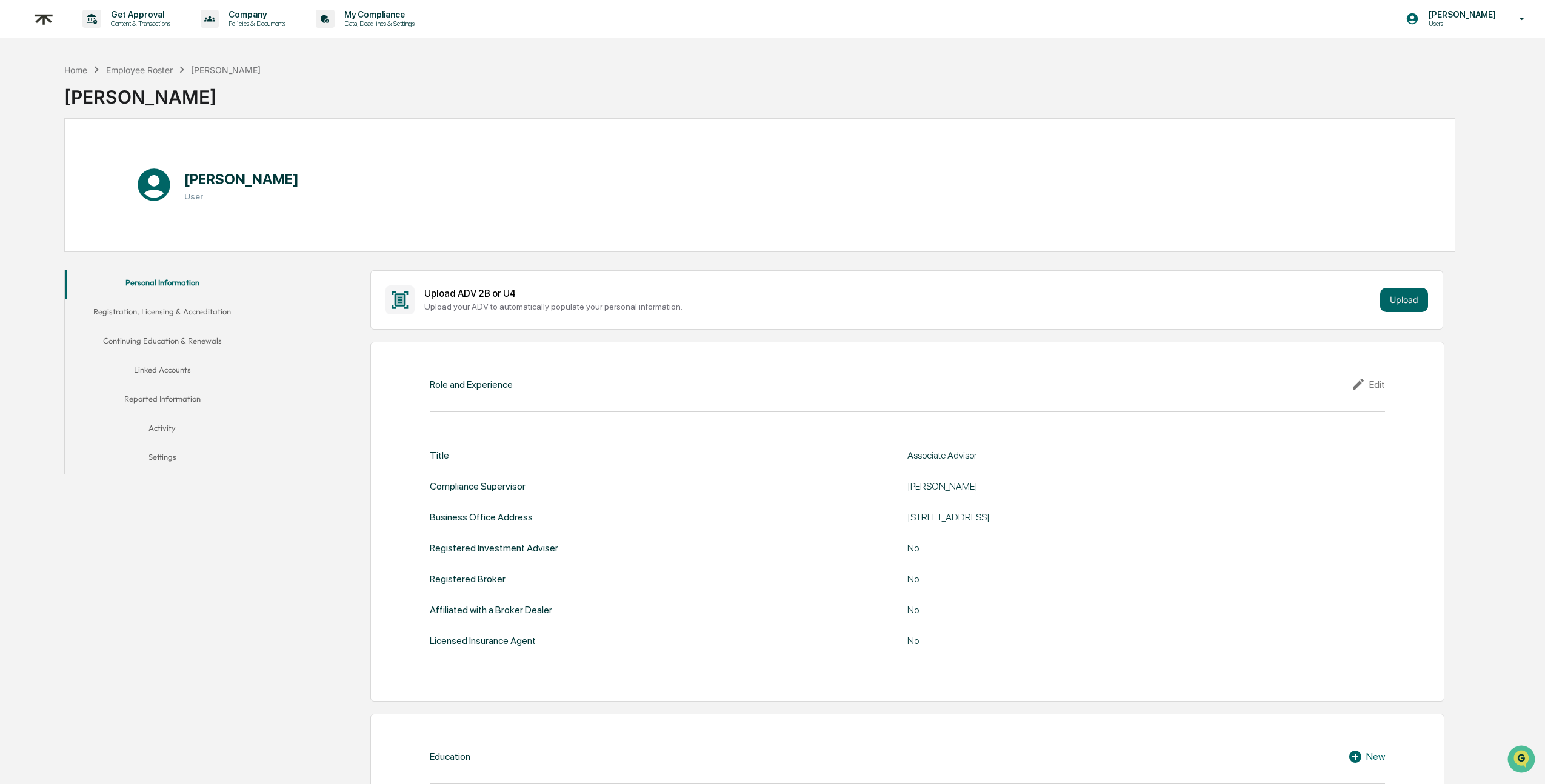
click at [149, 400] on button "Reported Information" at bounding box center [161, 401] width 194 height 29
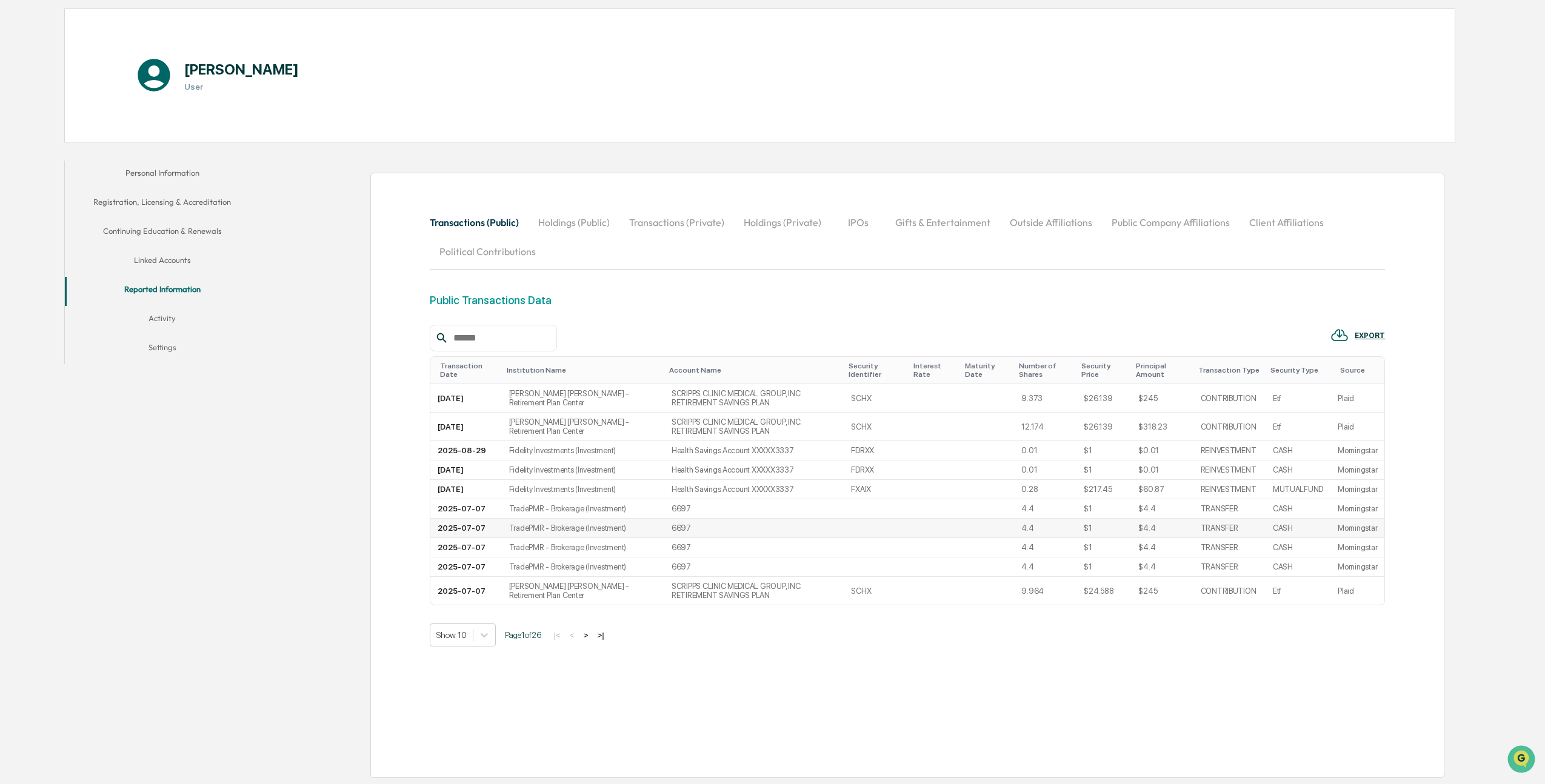
scroll to position [184, 0]
click at [569, 208] on button "Holdings (Public)" at bounding box center [574, 222] width 91 height 29
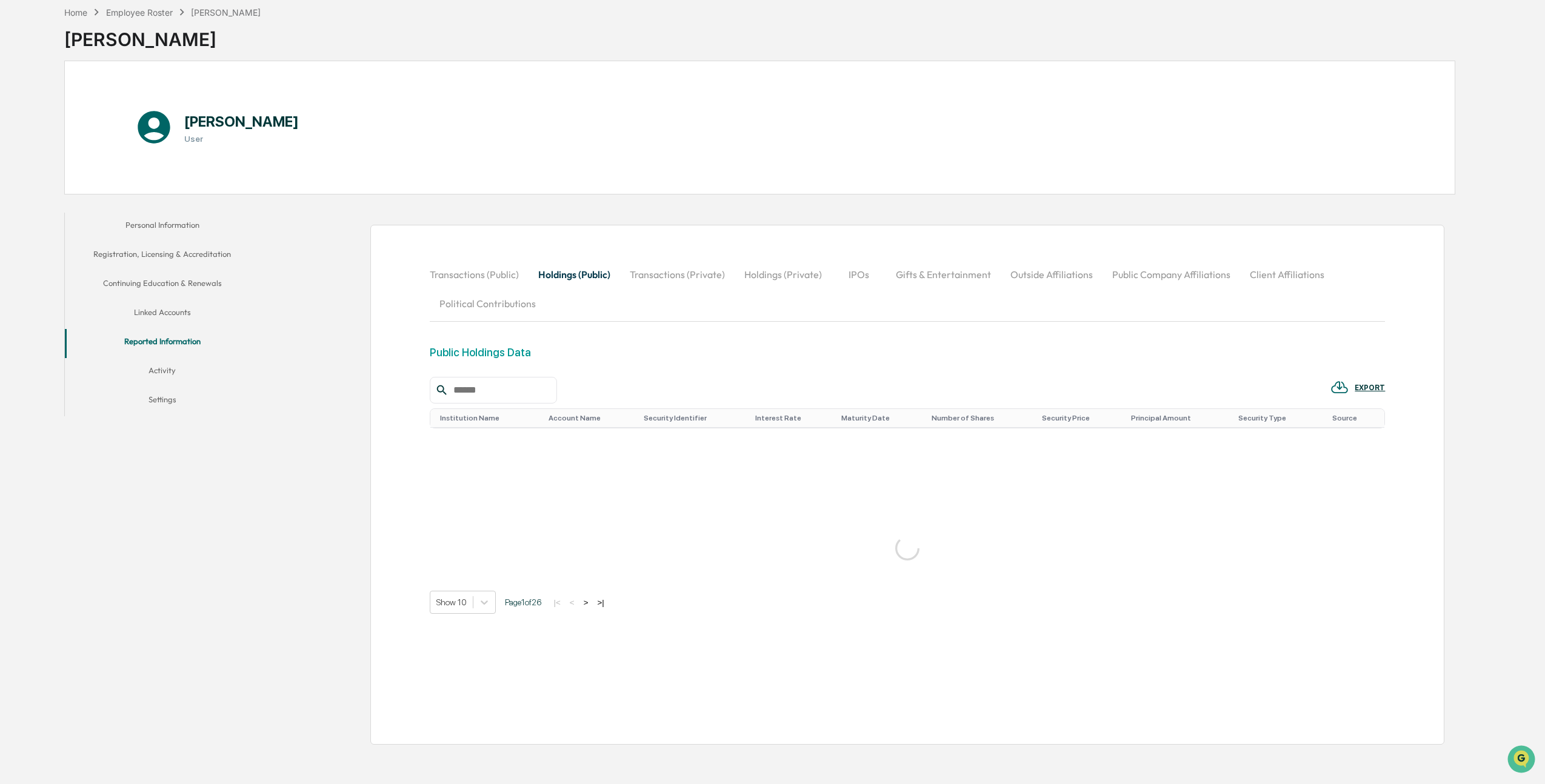
scroll to position [58, 0]
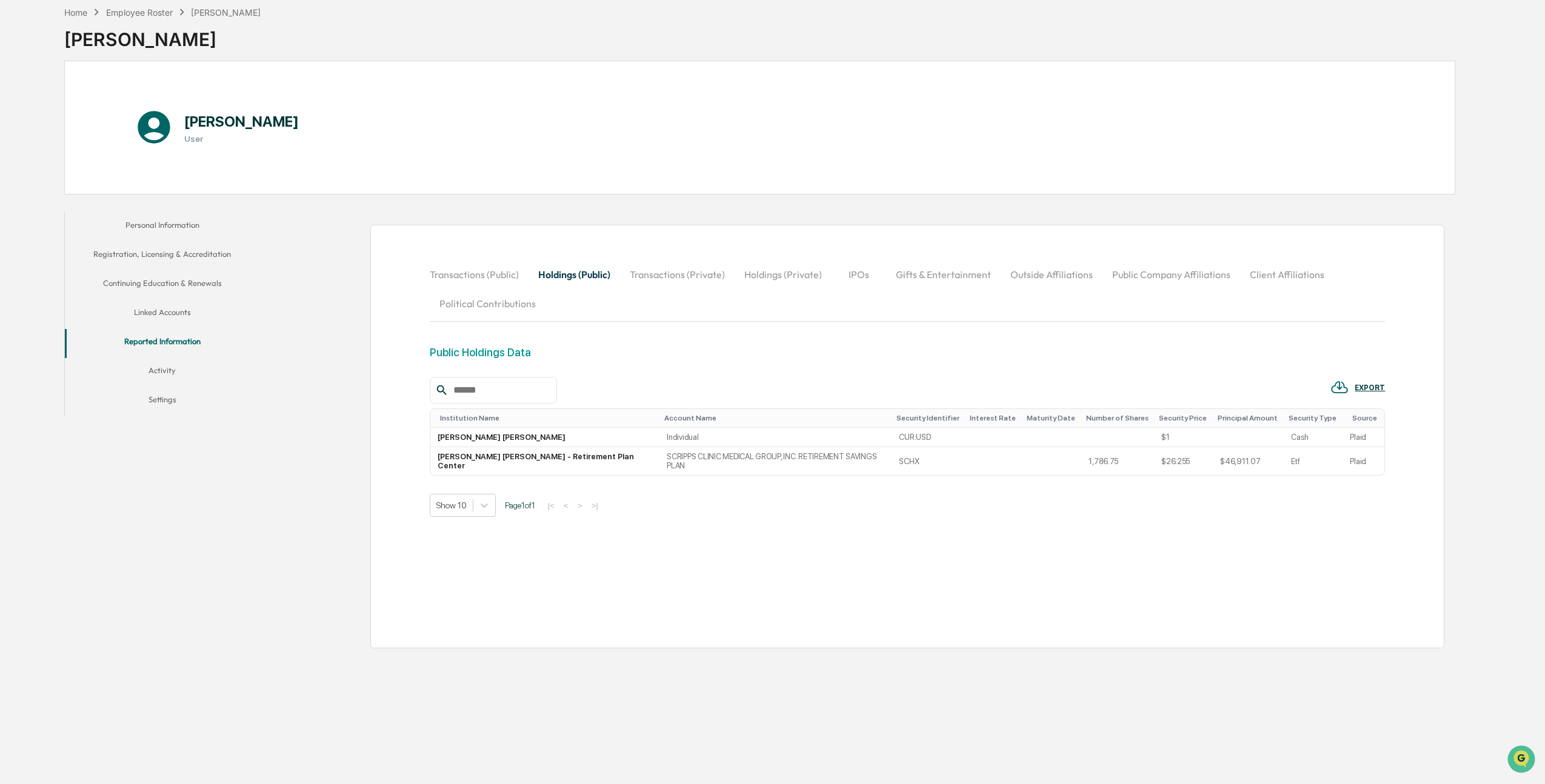
click at [656, 269] on button "Transactions (Private)" at bounding box center [677, 274] width 115 height 29
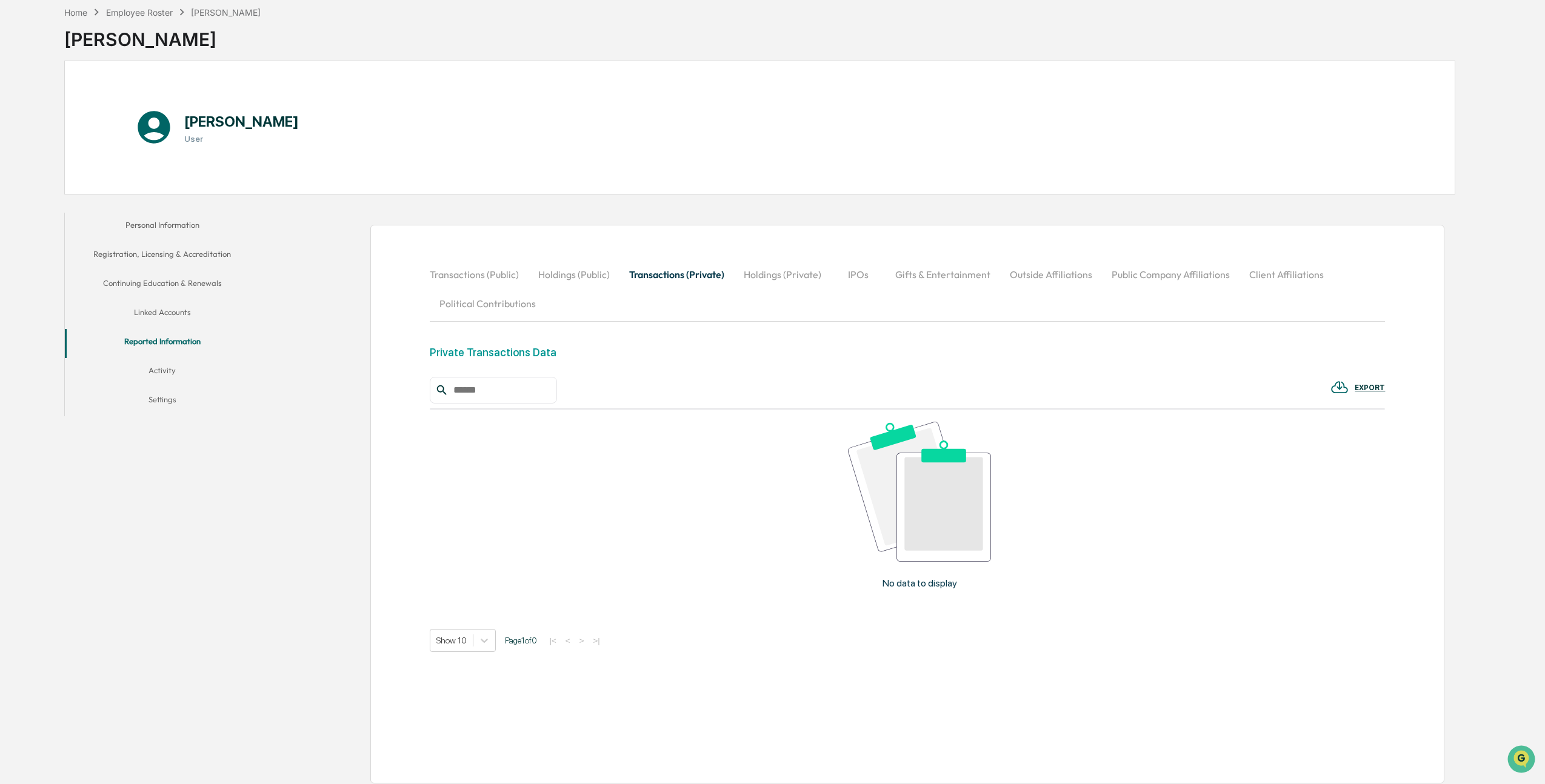
click at [586, 276] on button "Holdings (Public)" at bounding box center [574, 274] width 91 height 29
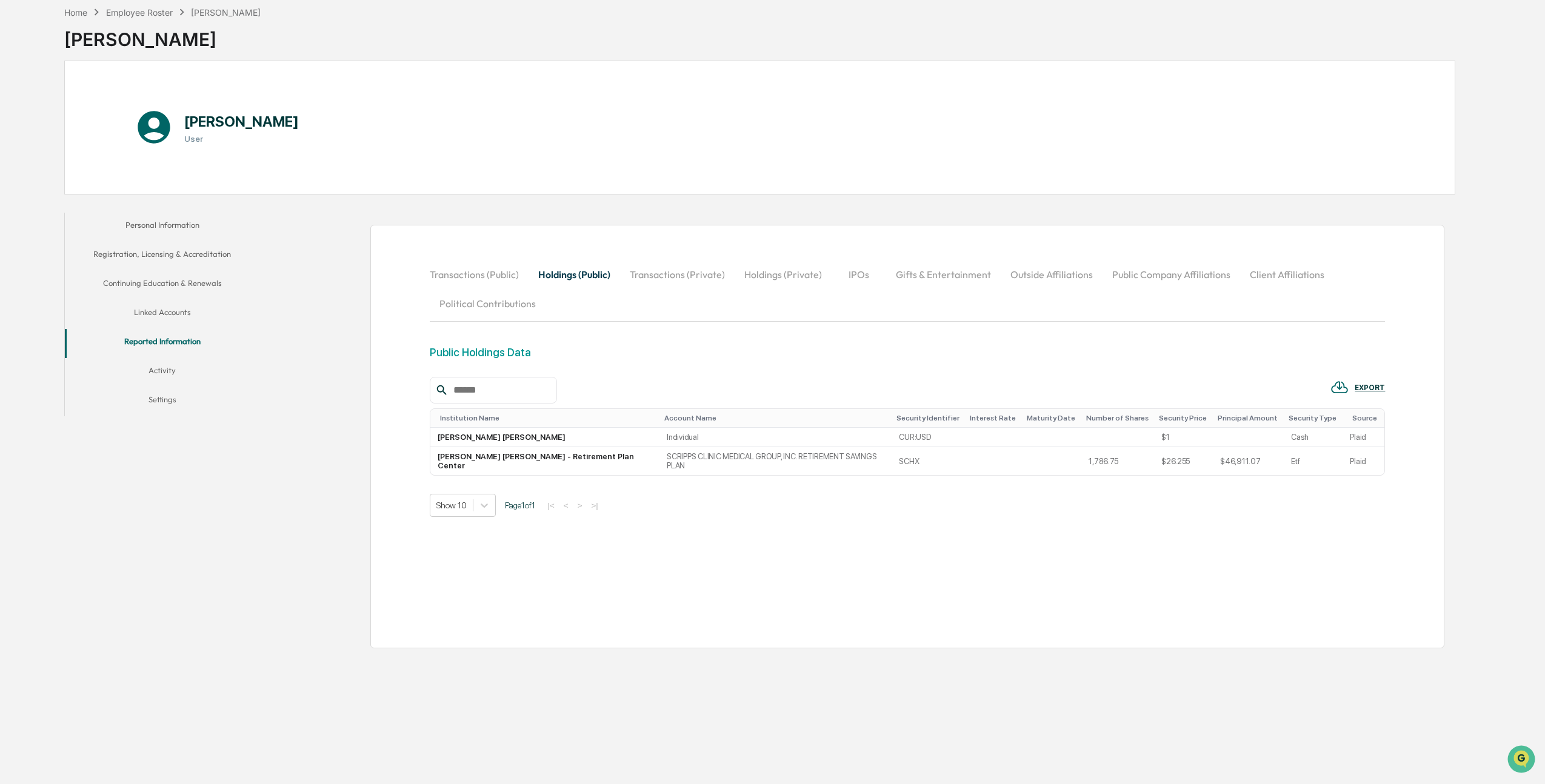
click at [158, 378] on button "Activity" at bounding box center [161, 373] width 194 height 29
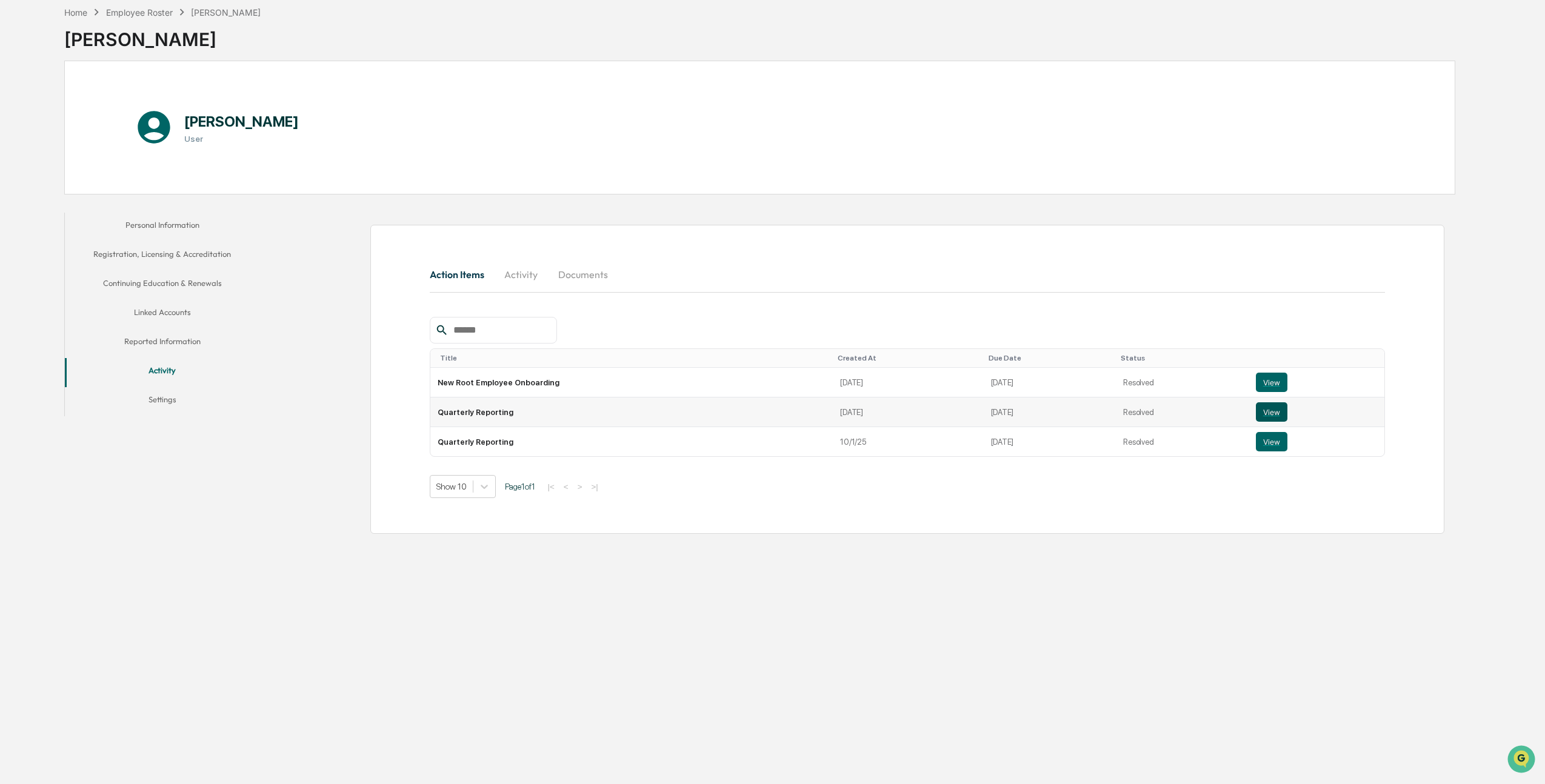
click at [762, 416] on button "View" at bounding box center [1272, 412] width 32 height 19
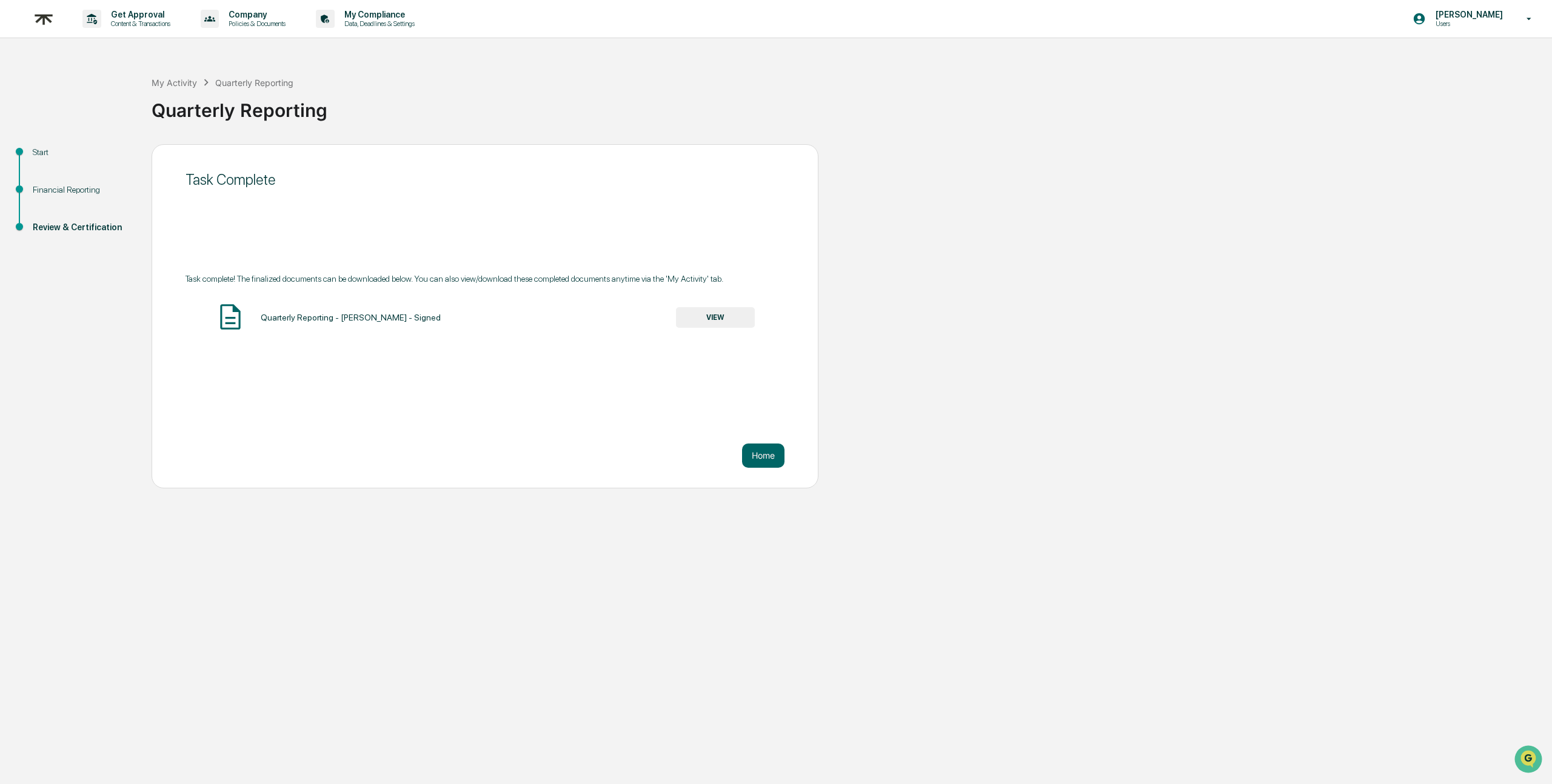
click at [737, 328] on button "VIEW" at bounding box center [716, 317] width 79 height 20
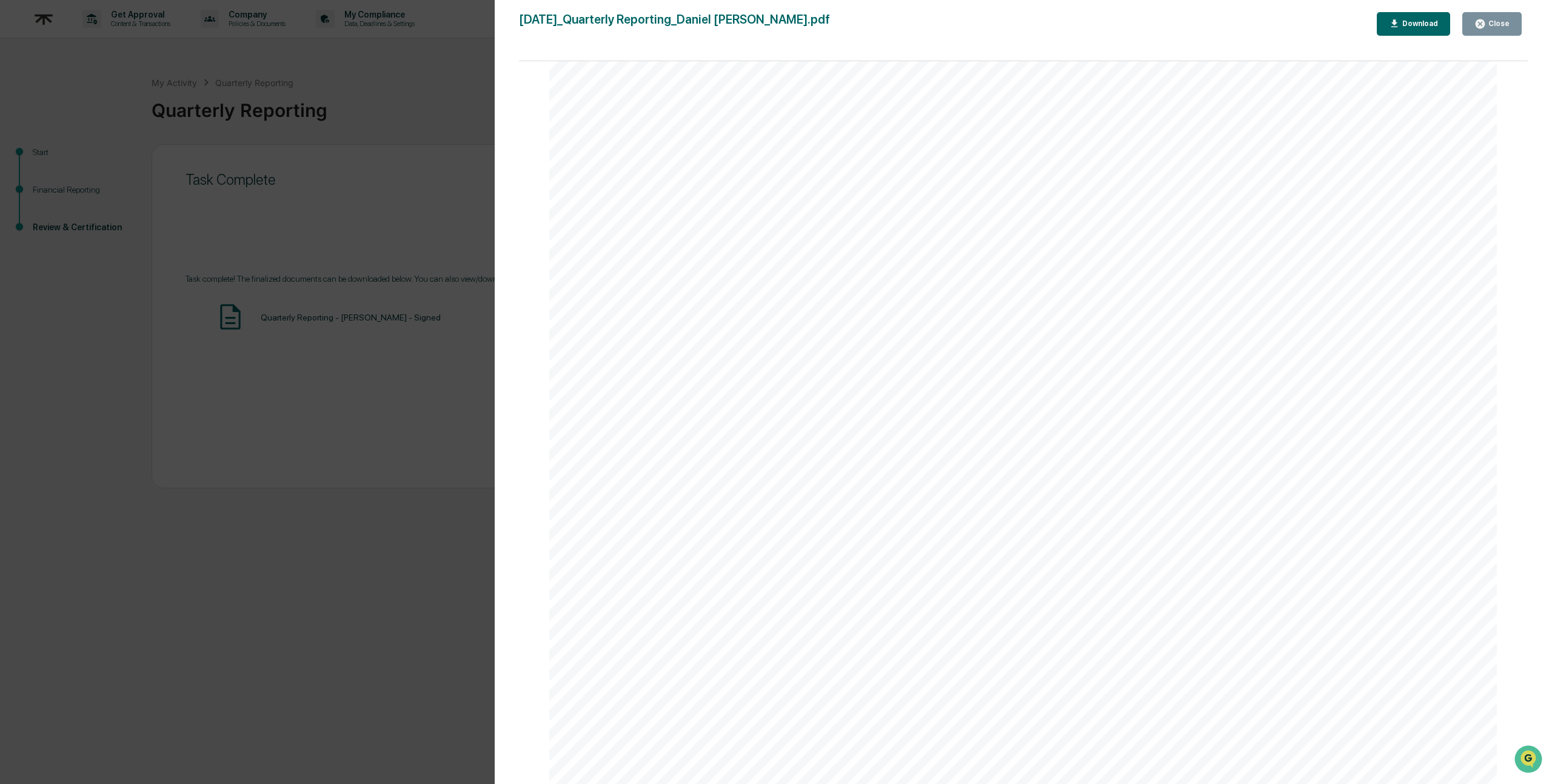
scroll to position [11576, 0]
click at [381, 70] on div "Version History [DATE] 02:12 AM [PERSON_NAME] [DATE]_Quarterly Reporting_Daniel…" at bounding box center [776, 392] width 1552 height 784
